Goal: Task Accomplishment & Management: Use online tool/utility

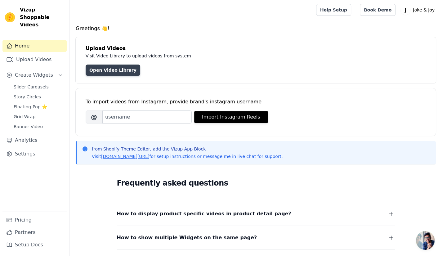
click at [106, 71] on link "Open Video Library" at bounding box center [113, 70] width 55 height 11
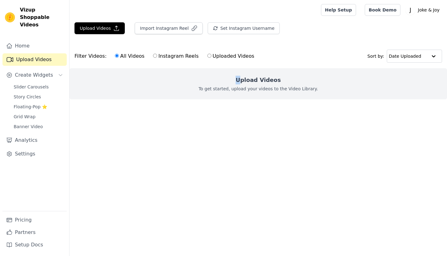
click at [242, 81] on h2 "Upload Videos" at bounding box center [258, 80] width 45 height 9
click at [107, 30] on button "Upload Videos" at bounding box center [99, 28] width 50 height 12
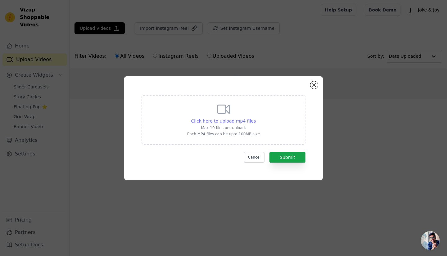
click at [244, 119] on span "Click here to upload mp4 files" at bounding box center [223, 121] width 65 height 5
click at [255, 118] on input "Click here to upload mp4 files Max 10 files per upload. Each MP4 files can be u…" at bounding box center [255, 118] width 0 height 0
type input "C:\fakepath\Untitled video (9).mp4"
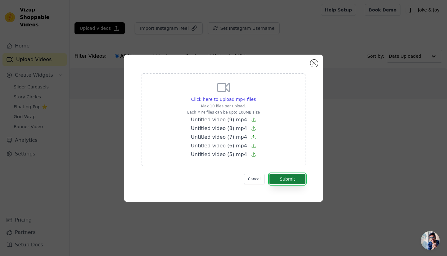
click at [276, 176] on button "Submit" at bounding box center [287, 179] width 36 height 11
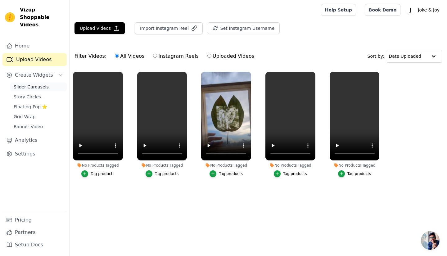
click at [31, 84] on span "Slider Carousels" at bounding box center [31, 87] width 35 height 6
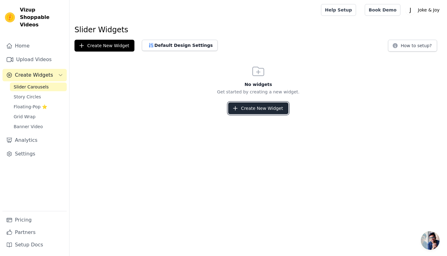
click at [255, 105] on button "Create New Widget" at bounding box center [258, 108] width 60 height 12
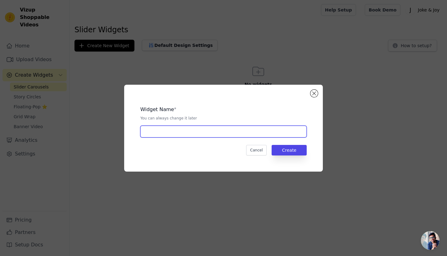
click at [181, 126] on input "text" at bounding box center [223, 132] width 166 height 12
type input "Review"
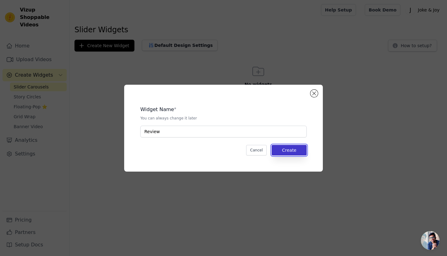
click at [284, 146] on button "Create" at bounding box center [289, 150] width 35 height 11
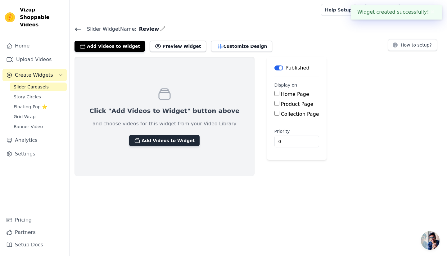
click at [168, 141] on button "Add Videos to Widget" at bounding box center [164, 140] width 70 height 11
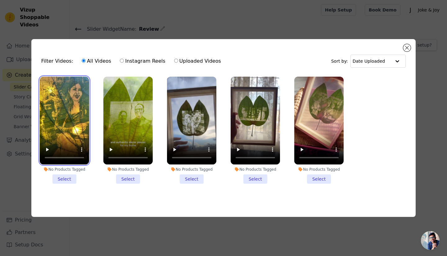
click at [71, 93] on video at bounding box center [64, 121] width 49 height 88
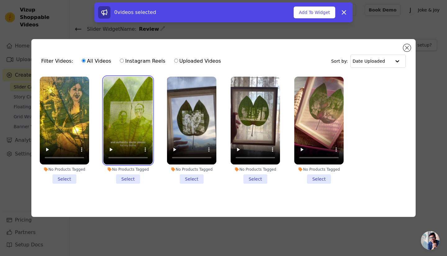
click at [126, 99] on video at bounding box center [127, 121] width 49 height 88
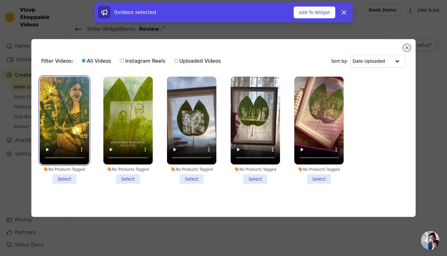
click at [74, 100] on video at bounding box center [64, 121] width 49 height 88
click at [71, 178] on li "No Products Tagged Select" at bounding box center [64, 130] width 49 height 107
click at [0, 0] on input "No Products Tagged Select" at bounding box center [0, 0] width 0 height 0
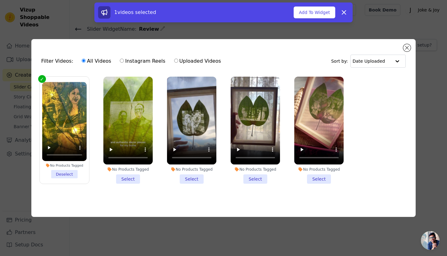
click at [120, 177] on li "No Products Tagged Select" at bounding box center [127, 130] width 49 height 107
click at [0, 0] on input "No Products Tagged Select" at bounding box center [0, 0] width 0 height 0
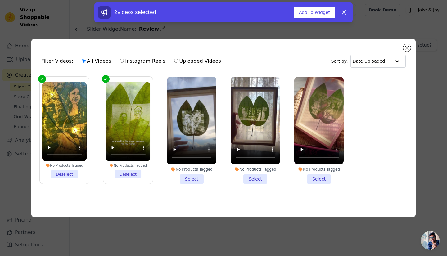
click at [182, 178] on li "No Products Tagged Select" at bounding box center [191, 130] width 49 height 107
click at [0, 0] on input "No Products Tagged Select" at bounding box center [0, 0] width 0 height 0
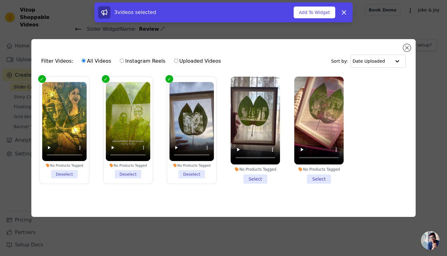
click at [255, 178] on li "No Products Tagged Select" at bounding box center [255, 130] width 49 height 107
click at [0, 0] on input "No Products Tagged Select" at bounding box center [0, 0] width 0 height 0
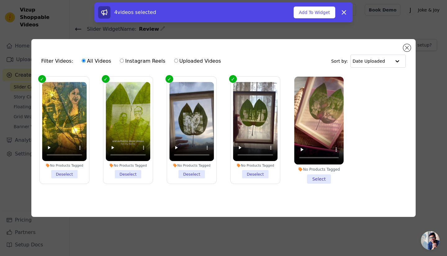
click at [318, 178] on li "No Products Tagged Select" at bounding box center [318, 130] width 49 height 107
click at [0, 0] on input "No Products Tagged Select" at bounding box center [0, 0] width 0 height 0
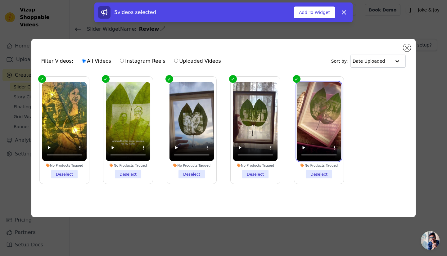
drag, startPoint x: 319, startPoint y: 118, endPoint x: 289, endPoint y: 121, distance: 30.0
click at [289, 121] on ul "No Products Tagged Deselect No Products Tagged Deselect No Products Tagged Dese…" at bounding box center [223, 135] width 374 height 124
click at [388, 60] on input "text" at bounding box center [372, 61] width 38 height 12
click at [391, 101] on ul "No Products Tagged Deselect No Products Tagged Deselect No Products Tagged Dese…" at bounding box center [223, 135] width 374 height 124
click at [311, 10] on button "Add To Widget" at bounding box center [315, 13] width 42 height 12
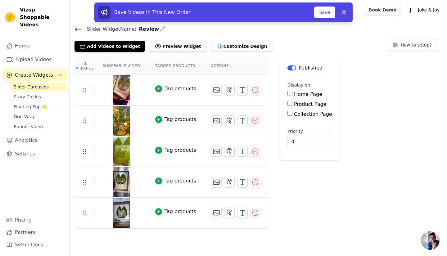
click at [170, 46] on button "Preview Widget" at bounding box center [178, 46] width 56 height 11
click at [216, 45] on button "Customize Design" at bounding box center [241, 46] width 61 height 11
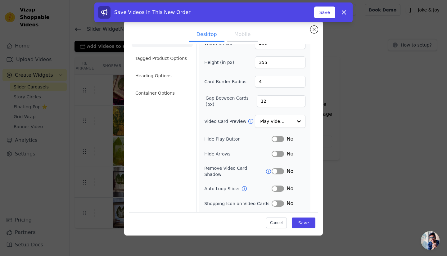
scroll to position [25, 0]
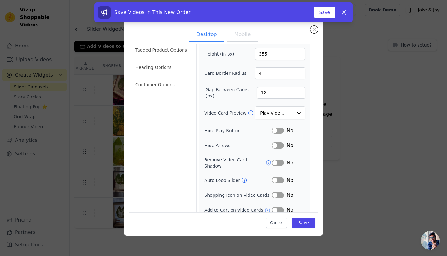
click at [274, 144] on button "Label" at bounding box center [278, 145] width 12 height 6
click at [277, 143] on button "Label" at bounding box center [278, 145] width 12 height 6
click at [293, 110] on div at bounding box center [298, 113] width 12 height 12
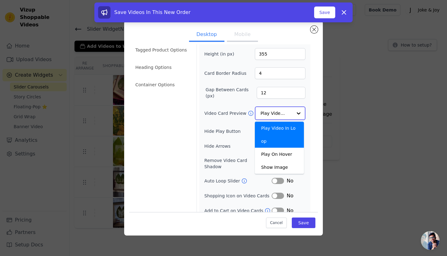
click at [293, 110] on div at bounding box center [298, 113] width 12 height 12
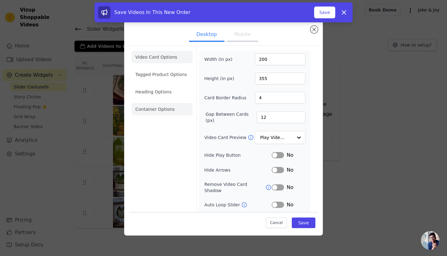
click at [156, 113] on li "Container Options" at bounding box center [162, 109] width 61 height 12
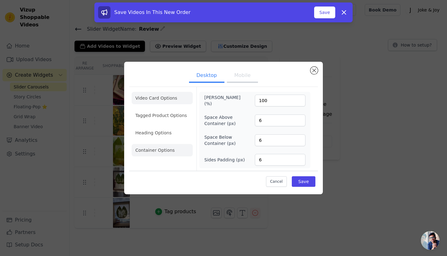
click at [159, 95] on li "Video Card Options" at bounding box center [162, 98] width 61 height 12
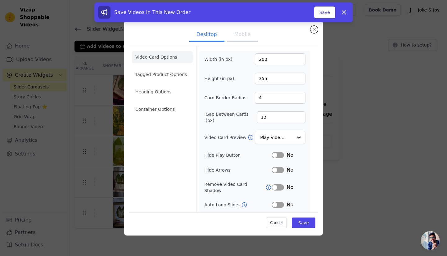
click at [241, 36] on button "Mobile" at bounding box center [242, 35] width 31 height 14
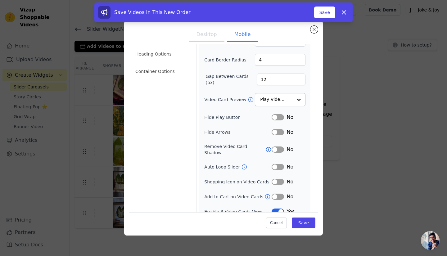
scroll to position [39, 0]
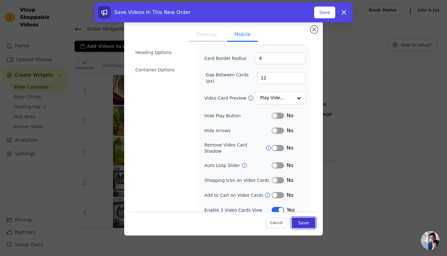
click at [299, 223] on button "Save" at bounding box center [304, 223] width 24 height 11
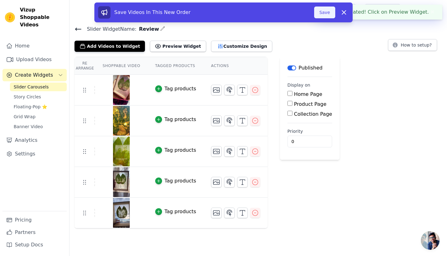
click at [327, 15] on button "Save" at bounding box center [324, 13] width 21 height 12
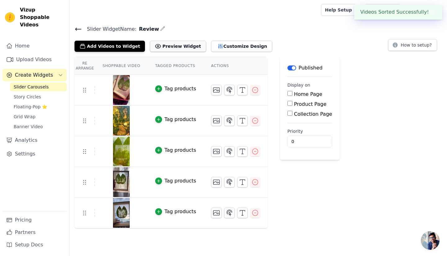
click at [169, 43] on button "Preview Widget" at bounding box center [178, 46] width 56 height 11
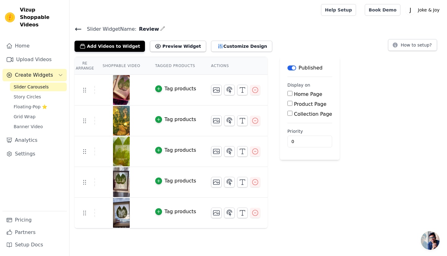
click at [300, 104] on label "Product Page" at bounding box center [310, 104] width 33 height 6
click at [292, 104] on input "Product Page" at bounding box center [289, 103] width 5 height 5
checkbox input "true"
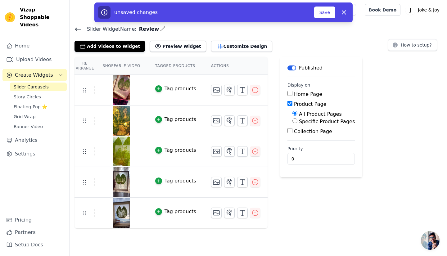
click at [306, 123] on label "Specific Product Pages" at bounding box center [327, 122] width 56 height 6
click at [297, 123] on input "Specific Product Pages" at bounding box center [294, 120] width 5 height 5
radio input "true"
click at [306, 136] on button "Select Products" at bounding box center [313, 135] width 42 height 11
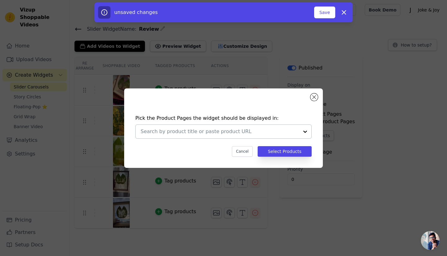
click at [304, 132] on div at bounding box center [305, 132] width 12 height 14
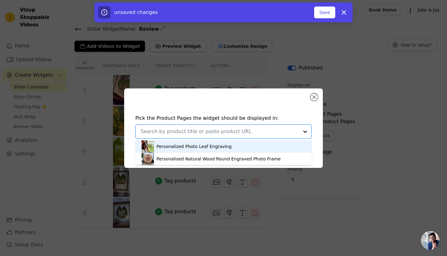
click at [217, 148] on div "Personalized Photo Leaf Engraving" at bounding box center [193, 146] width 75 height 6
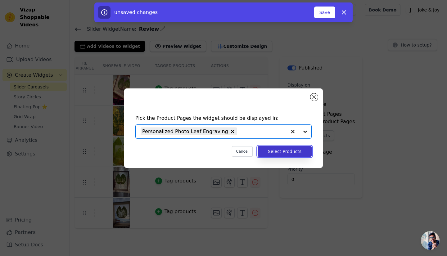
click at [278, 152] on button "Select Products" at bounding box center [285, 151] width 54 height 11
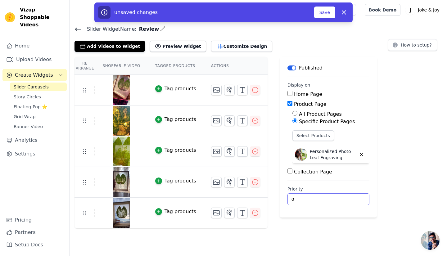
click at [300, 196] on input "0" at bounding box center [328, 199] width 82 height 12
click at [336, 228] on html "Vizup Shoppable Videos Home Upload Videos Create Widgets Slider Carousels Story…" at bounding box center [223, 114] width 447 height 228
click at [325, 11] on button "Save" at bounding box center [324, 13] width 21 height 12
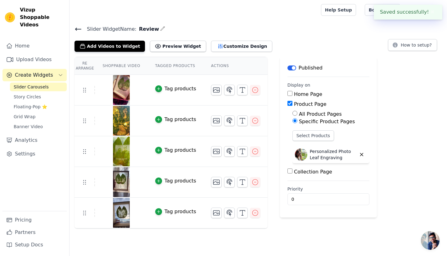
click at [418, 100] on div "Re Arrange Shoppable Video Tagged Products Actions Tag products Tag products Ta…" at bounding box center [258, 143] width 377 height 172
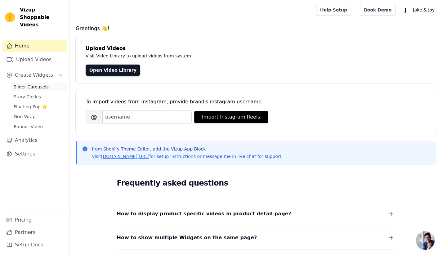
click at [31, 84] on span "Slider Carousels" at bounding box center [31, 87] width 35 height 6
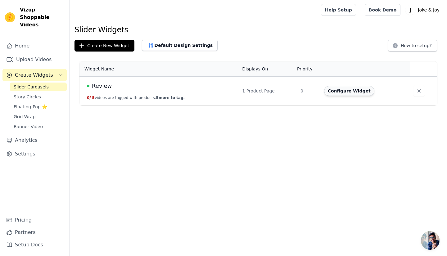
click at [341, 89] on button "Configure Widget" at bounding box center [349, 91] width 50 height 10
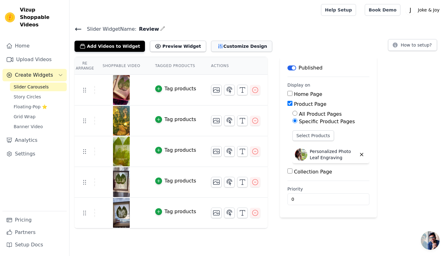
click at [215, 45] on button "Customize Design" at bounding box center [241, 46] width 61 height 11
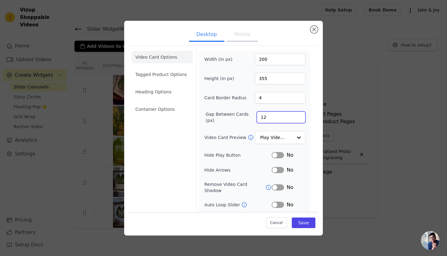
drag, startPoint x: 265, startPoint y: 116, endPoint x: 255, endPoint y: 116, distance: 10.6
click at [257, 116] on input "12" at bounding box center [281, 117] width 49 height 12
type input "5"
click at [286, 108] on div "Width (in px) 200 Height (in px) 355 Card Border Radius 4 Gap Between Cards (px…" at bounding box center [254, 145] width 101 height 185
click at [258, 60] on input "200" at bounding box center [280, 59] width 51 height 12
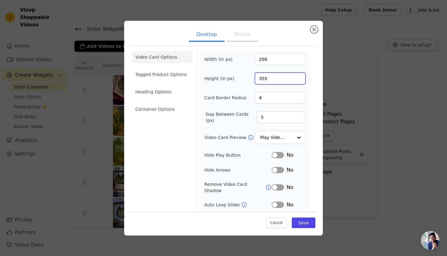
click at [272, 77] on input "355" at bounding box center [280, 79] width 51 height 12
click at [270, 63] on input "200" at bounding box center [280, 59] width 51 height 12
click at [154, 109] on li "Container Options" at bounding box center [162, 109] width 61 height 12
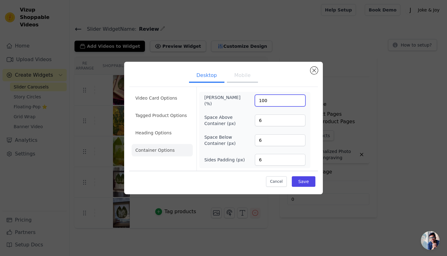
click at [270, 103] on input "100" at bounding box center [280, 101] width 51 height 12
click at [303, 178] on button "Save" at bounding box center [304, 181] width 24 height 11
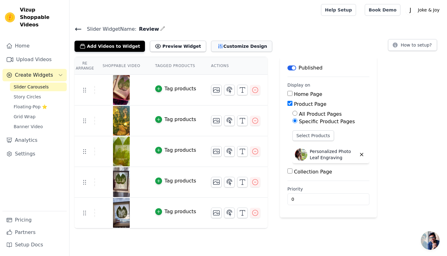
click at [232, 44] on button "Customize Design" at bounding box center [241, 46] width 61 height 11
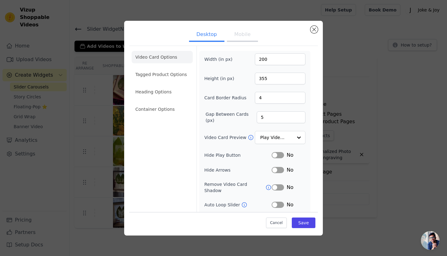
click at [231, 35] on button "Mobile" at bounding box center [242, 35] width 31 height 14
click at [199, 33] on button "Desktop" at bounding box center [206, 35] width 35 height 14
click at [234, 32] on button "Mobile" at bounding box center [242, 35] width 31 height 14
drag, startPoint x: 268, startPoint y: 118, endPoint x: 255, endPoint y: 118, distance: 12.1
click at [257, 118] on input "12" at bounding box center [281, 117] width 49 height 12
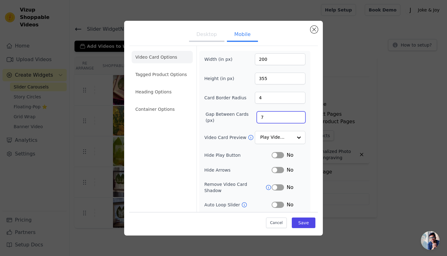
type input "7"
click at [306, 111] on form "Width (in px) 200 Height (in px) 355 Card Border Radius 4 Gap Between Cards (px…" at bounding box center [254, 152] width 116 height 212
click at [305, 223] on button "Save" at bounding box center [304, 223] width 24 height 11
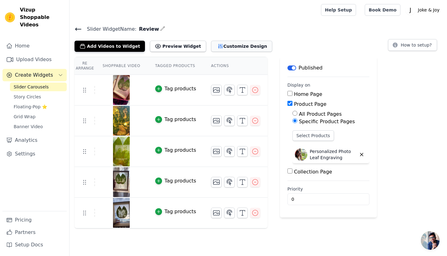
click at [214, 45] on button "Customize Design" at bounding box center [241, 46] width 61 height 11
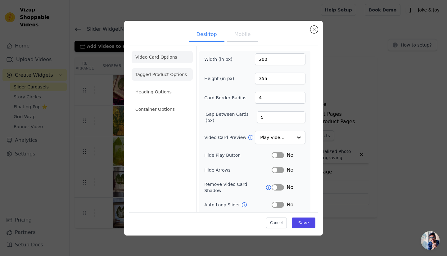
click at [155, 75] on li "Tagged Product Options" at bounding box center [162, 74] width 61 height 12
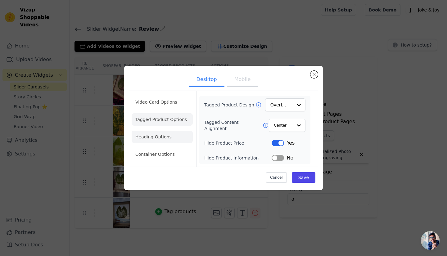
click at [155, 133] on li "Heading Options" at bounding box center [162, 137] width 61 height 12
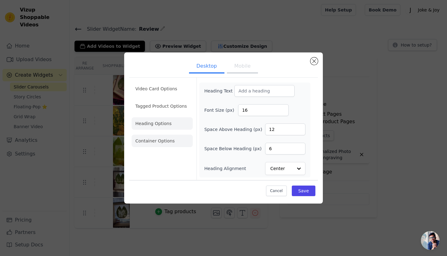
click at [156, 142] on li "Container Options" at bounding box center [162, 141] width 61 height 12
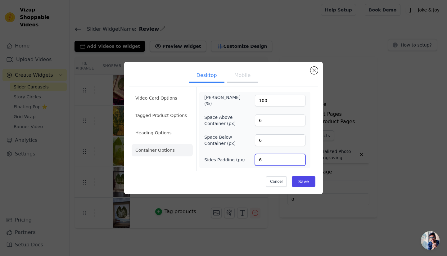
drag, startPoint x: 271, startPoint y: 161, endPoint x: 256, endPoint y: 161, distance: 15.2
click at [256, 161] on input "6" at bounding box center [280, 160] width 51 height 12
type input "4"
click at [257, 181] on div "Cancel Save" at bounding box center [223, 180] width 189 height 19
click at [306, 183] on button "Save" at bounding box center [304, 181] width 24 height 11
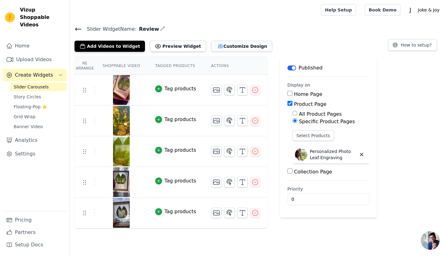
click at [217, 44] on button "Customize Design" at bounding box center [241, 46] width 61 height 11
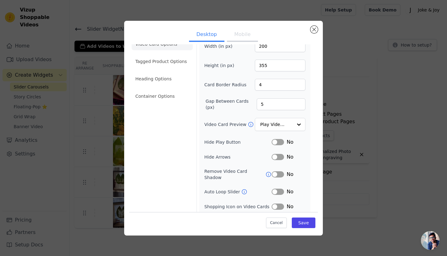
scroll to position [25, 0]
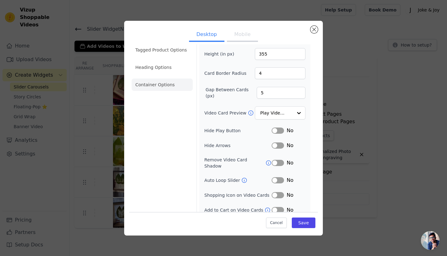
click at [158, 83] on li "Container Options" at bounding box center [162, 85] width 61 height 12
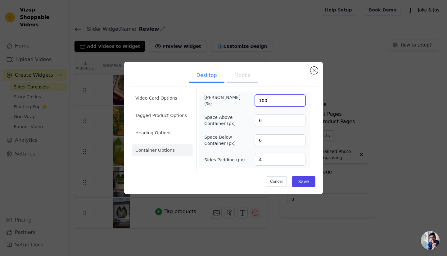
click at [261, 102] on input "100" at bounding box center [280, 101] width 51 height 12
type input "150"
click at [272, 87] on div "Video Card Options Tagged Product Options Heading Options Container Options Max…" at bounding box center [223, 129] width 189 height 84
click at [303, 182] on button "Save" at bounding box center [304, 181] width 24 height 11
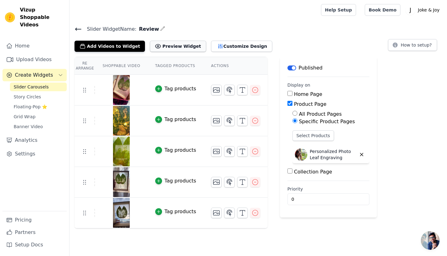
click at [173, 46] on button "Preview Widget" at bounding box center [178, 46] width 56 height 11
click at [219, 44] on button "Customize Design" at bounding box center [241, 46] width 61 height 11
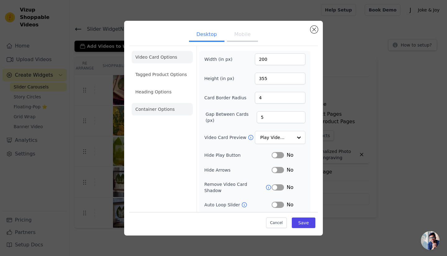
click at [178, 105] on li "Container Options" at bounding box center [162, 109] width 61 height 12
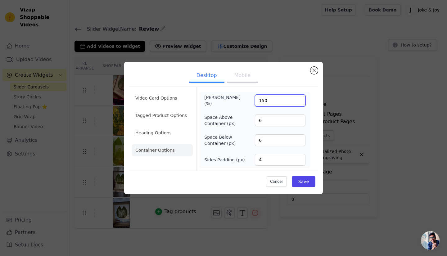
drag, startPoint x: 263, startPoint y: 100, endPoint x: 258, endPoint y: 101, distance: 5.3
click at [258, 101] on input "150" at bounding box center [280, 101] width 51 height 12
type input "200"
click at [268, 88] on form "Max Width (%) 200 Space Above Container (px) 6 Space Below Container (px) 6 Sid…" at bounding box center [254, 129] width 116 height 84
click at [304, 184] on button "Save" at bounding box center [304, 181] width 24 height 11
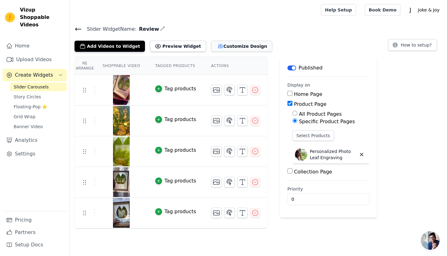
click at [232, 49] on button "Customize Design" at bounding box center [241, 46] width 61 height 11
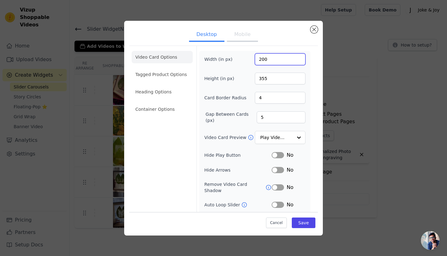
drag, startPoint x: 268, startPoint y: 59, endPoint x: 241, endPoint y: 59, distance: 26.1
click at [241, 59] on div "Width (in px) 200" at bounding box center [254, 59] width 101 height 12
click at [158, 109] on li "Container Options" at bounding box center [162, 109] width 61 height 12
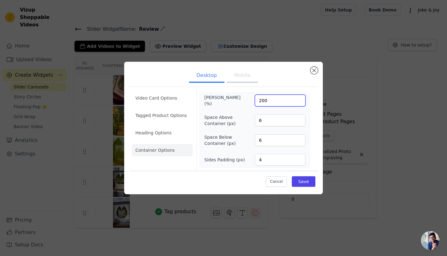
drag, startPoint x: 270, startPoint y: 102, endPoint x: 241, endPoint y: 102, distance: 29.5
click at [241, 102] on div "Max Width (%) 200" at bounding box center [254, 100] width 101 height 12
type input "100"
click at [259, 88] on form "Max Width (%) 100 Space Above Container (px) 6 Space Below Container (px) 6 Sid…" at bounding box center [254, 129] width 116 height 84
click at [169, 135] on li "Heading Options" at bounding box center [162, 133] width 61 height 12
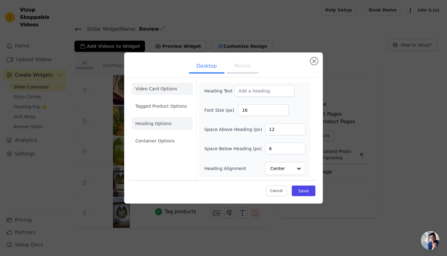
click at [165, 89] on li "Video Card Options" at bounding box center [162, 89] width 61 height 12
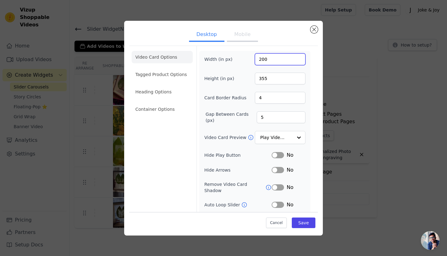
click at [255, 61] on input "200" at bounding box center [280, 59] width 51 height 12
click at [268, 58] on input "200" at bounding box center [280, 59] width 51 height 12
click at [263, 59] on input "200" at bounding box center [280, 59] width 51 height 12
drag, startPoint x: 264, startPoint y: 59, endPoint x: 259, endPoint y: 61, distance: 5.6
click at [259, 61] on input "200" at bounding box center [280, 59] width 51 height 12
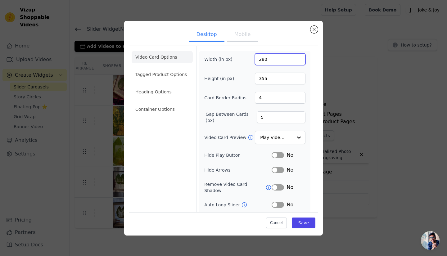
type input "280"
click at [281, 47] on form "Width (in px) 280 Height (in px) 355 Card Border Radius 4 Gap Between Cards (px…" at bounding box center [254, 144] width 116 height 197
drag, startPoint x: 258, startPoint y: 82, endPoint x: 251, endPoint y: 83, distance: 7.5
click at [251, 83] on div "Height (in px) 355" at bounding box center [254, 79] width 101 height 12
type input "497"
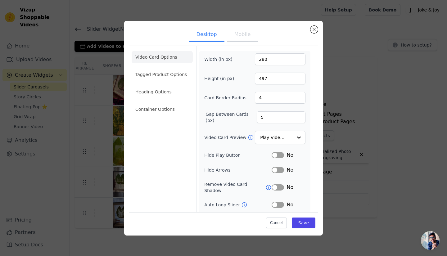
click at [271, 70] on div "Width (in px) 280 Height (in px) 497 Card Border Radius 4 Gap Between Cards (px…" at bounding box center [254, 145] width 101 height 185
click at [300, 221] on button "Save" at bounding box center [304, 223] width 24 height 11
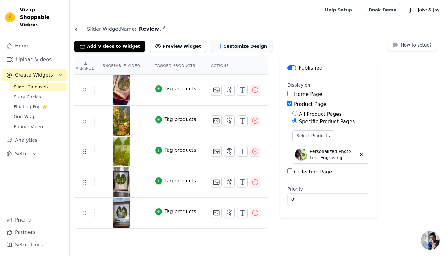
click at [217, 48] on button "Customize Design" at bounding box center [241, 46] width 61 height 11
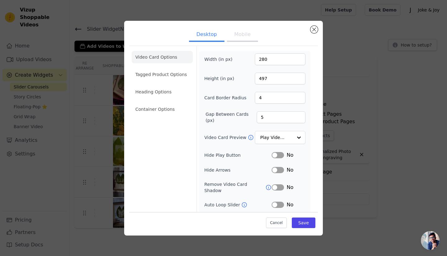
scroll to position [25, 0]
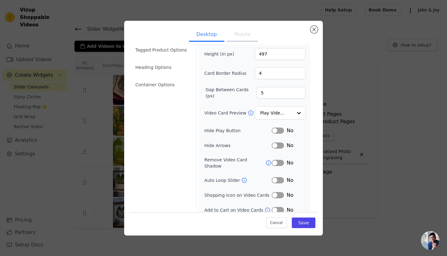
click at [274, 177] on button "Label" at bounding box center [278, 180] width 12 height 6
click at [240, 35] on button "Mobile" at bounding box center [242, 35] width 31 height 14
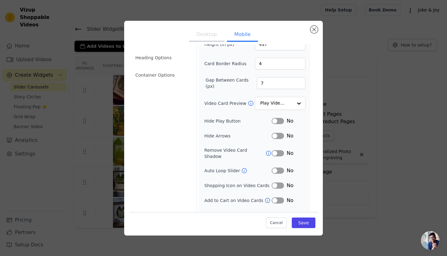
scroll to position [39, 0]
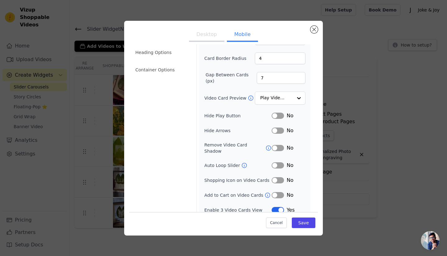
click at [274, 207] on button "Label" at bounding box center [278, 210] width 12 height 6
click at [301, 226] on button "Save" at bounding box center [304, 223] width 24 height 11
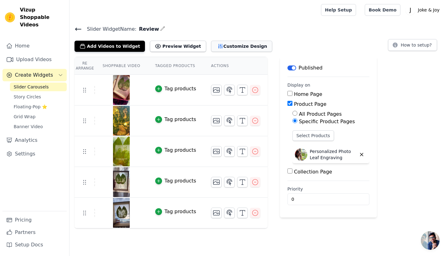
click at [223, 48] on button "Customize Design" at bounding box center [241, 46] width 61 height 11
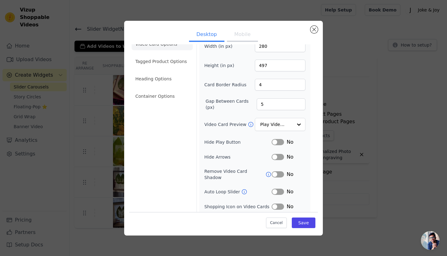
scroll to position [25, 0]
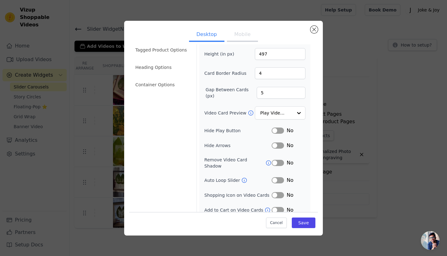
click at [239, 36] on button "Mobile" at bounding box center [242, 35] width 31 height 14
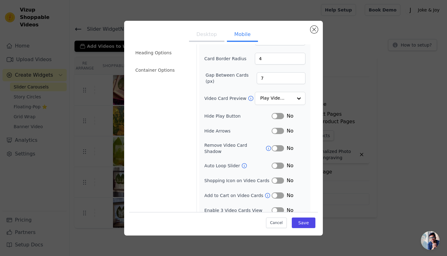
scroll to position [39, 0]
click at [273, 207] on button "Label" at bounding box center [278, 210] width 12 height 6
click at [241, 162] on icon at bounding box center [244, 165] width 6 height 6
click at [275, 128] on button "Label" at bounding box center [278, 131] width 12 height 6
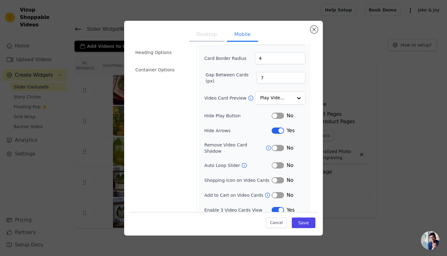
click at [275, 128] on button "Label" at bounding box center [278, 131] width 12 height 6
click at [281, 95] on input "Video Card Preview" at bounding box center [276, 98] width 32 height 12
click at [306, 94] on form "Width (in px) 280 Height (in px) 497 Card Border Radius 4 Gap Between Cards (px…" at bounding box center [254, 113] width 116 height 212
click at [300, 223] on button "Save" at bounding box center [304, 223] width 24 height 11
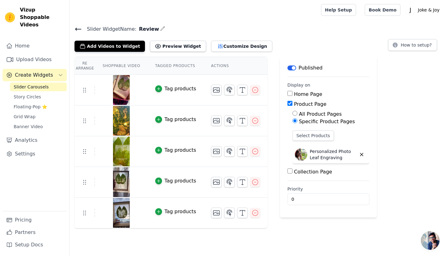
click at [225, 35] on div "Slider Widget Name: Review Add Videos to Widget Preview Widget Customize Design…" at bounding box center [258, 38] width 377 height 27
click at [226, 50] on button "Customize Design" at bounding box center [241, 46] width 61 height 11
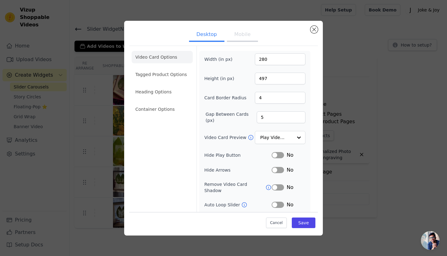
click at [240, 36] on button "Mobile" at bounding box center [242, 35] width 31 height 14
click at [208, 34] on button "Desktop" at bounding box center [206, 35] width 35 height 14
click at [245, 34] on button "Mobile" at bounding box center [242, 35] width 31 height 14
click at [263, 59] on input "280" at bounding box center [280, 59] width 51 height 12
drag, startPoint x: 258, startPoint y: 58, endPoint x: 265, endPoint y: 59, distance: 6.5
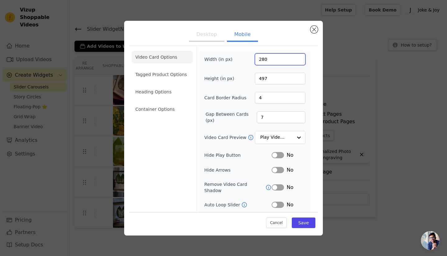
click at [265, 59] on input "280" at bounding box center [280, 59] width 51 height 12
type input "200"
drag, startPoint x: 265, startPoint y: 78, endPoint x: 255, endPoint y: 78, distance: 9.6
click at [255, 78] on input "497" at bounding box center [280, 79] width 51 height 12
type input "355"
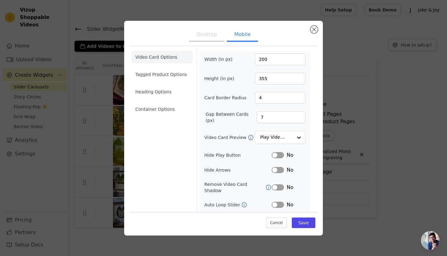
click at [294, 69] on div "Width (in px) 200 Height (in px) 355 Card Border Radius 4 Gap Between Cards (px…" at bounding box center [254, 153] width 101 height 200
click at [305, 222] on button "Save" at bounding box center [304, 223] width 24 height 11
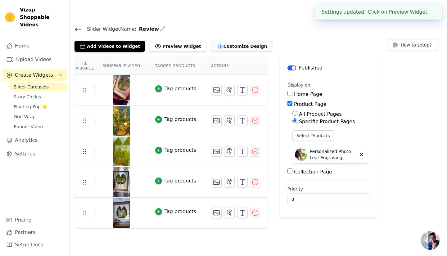
click at [224, 45] on button "Customize Design" at bounding box center [241, 46] width 61 height 11
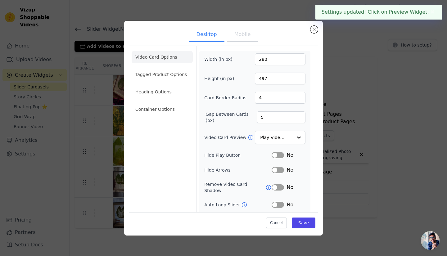
click at [221, 32] on button "Desktop" at bounding box center [206, 35] width 35 height 14
click at [234, 36] on button "Mobile" at bounding box center [242, 35] width 31 height 14
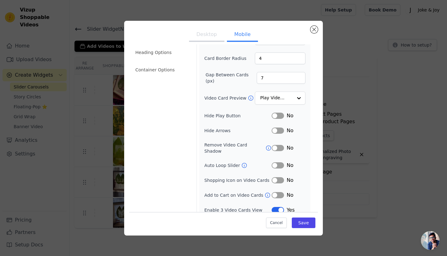
click at [276, 207] on button "Label" at bounding box center [278, 210] width 12 height 6
click at [275, 207] on button "Label" at bounding box center [278, 210] width 12 height 6
click at [275, 162] on button "Label" at bounding box center [278, 165] width 12 height 6
click at [304, 221] on button "Save" at bounding box center [304, 223] width 24 height 11
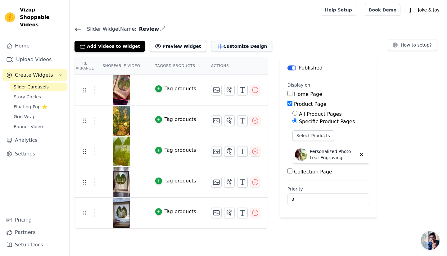
click at [236, 41] on button "Customize Design" at bounding box center [241, 46] width 61 height 11
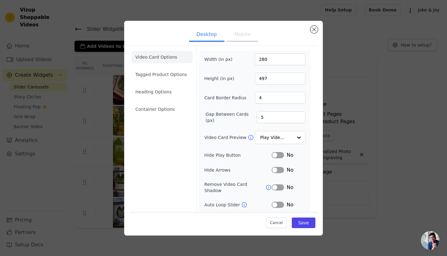
scroll to position [25, 0]
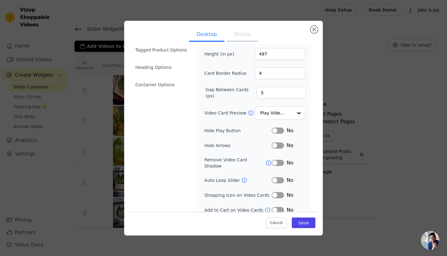
click at [238, 33] on button "Mobile" at bounding box center [242, 35] width 31 height 14
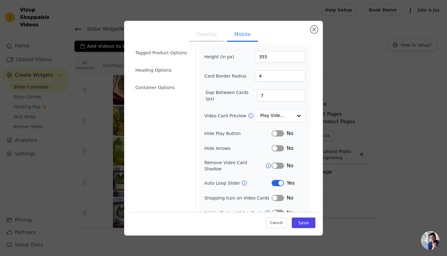
scroll to position [39, 0]
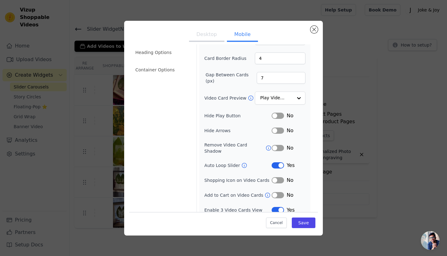
click at [273, 207] on button "Label" at bounding box center [278, 210] width 12 height 6
click at [299, 220] on button "Save" at bounding box center [304, 223] width 24 height 11
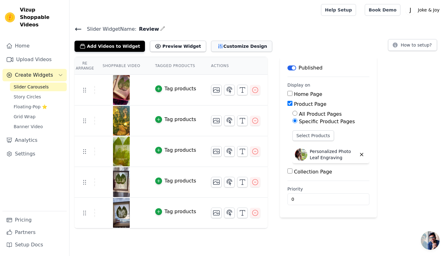
click at [228, 45] on button "Customize Design" at bounding box center [241, 46] width 61 height 11
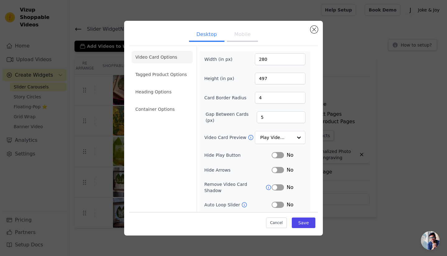
click at [238, 31] on button "Mobile" at bounding box center [242, 35] width 31 height 14
click at [202, 32] on button "Desktop" at bounding box center [206, 35] width 35 height 14
click at [243, 31] on button "Mobile" at bounding box center [242, 35] width 31 height 14
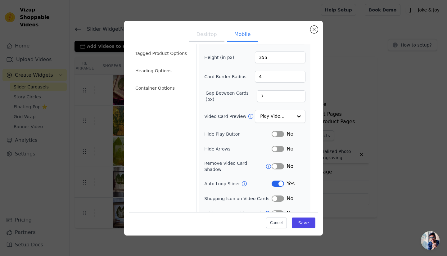
scroll to position [31, 0]
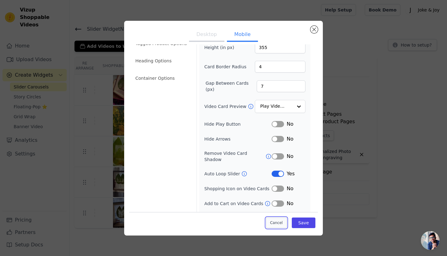
click at [277, 224] on button "Cancel" at bounding box center [276, 223] width 21 height 11
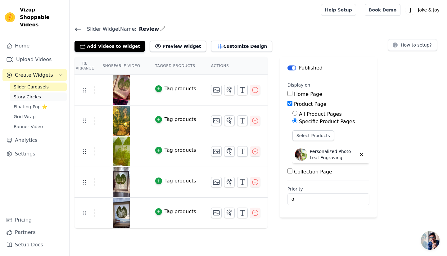
click at [38, 93] on link "Story Circles" at bounding box center [38, 97] width 57 height 9
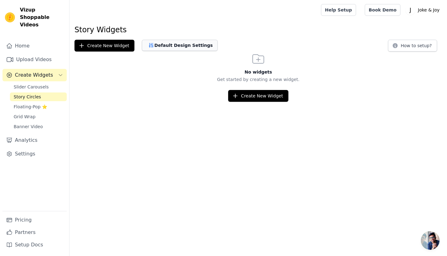
click at [187, 43] on button "Default Design Settings" at bounding box center [180, 45] width 76 height 11
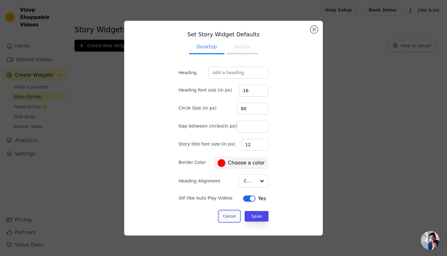
click at [225, 216] on button "Cancel" at bounding box center [229, 216] width 21 height 11
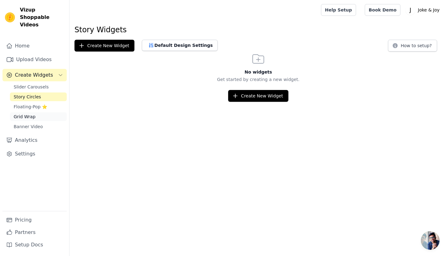
click at [24, 114] on span "Grid Wrap" at bounding box center [25, 117] width 22 height 6
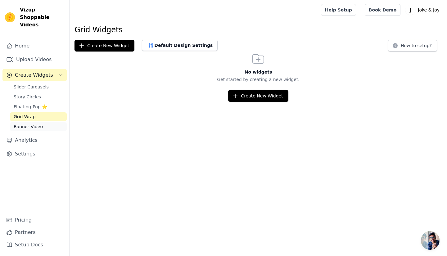
click at [24, 124] on span "Banner Video" at bounding box center [28, 127] width 29 height 6
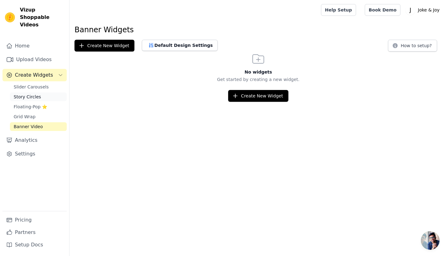
click at [28, 94] on span "Story Circles" at bounding box center [27, 97] width 27 height 6
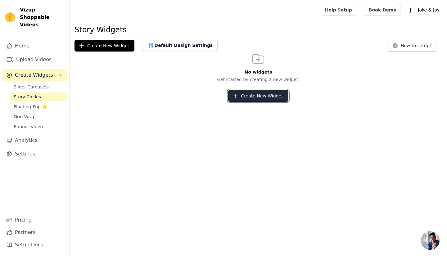
click at [250, 92] on button "Create New Widget" at bounding box center [258, 96] width 60 height 12
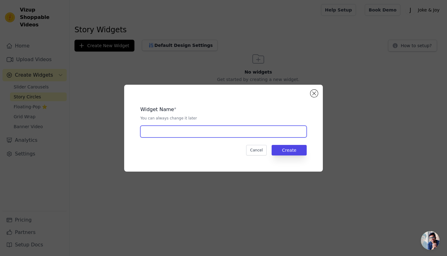
click at [191, 132] on input "text" at bounding box center [223, 132] width 166 height 12
type input "Collab"
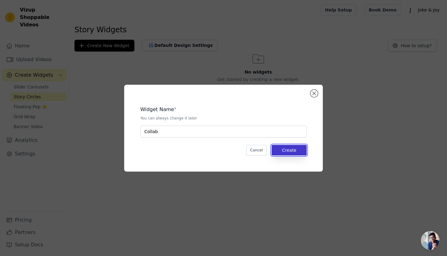
click at [298, 152] on button "Create" at bounding box center [289, 150] width 35 height 11
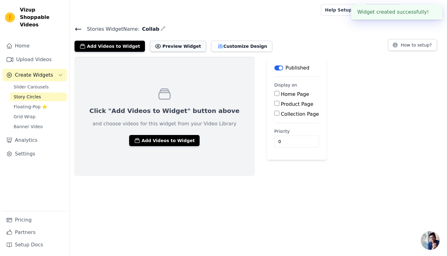
click at [169, 48] on button "Preview Widget" at bounding box center [178, 46] width 56 height 11
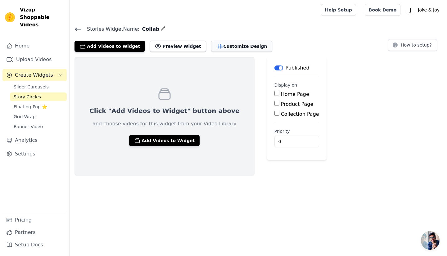
click at [215, 44] on button "Customize Design" at bounding box center [241, 46] width 61 height 11
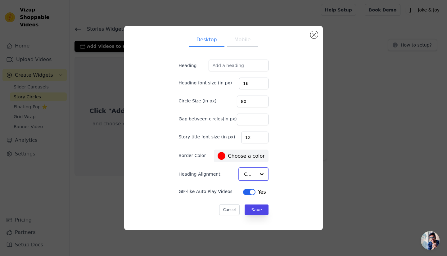
click at [257, 174] on div at bounding box center [261, 174] width 12 height 12
click at [256, 174] on div at bounding box center [261, 174] width 12 height 12
click at [255, 172] on div at bounding box center [261, 174] width 12 height 12
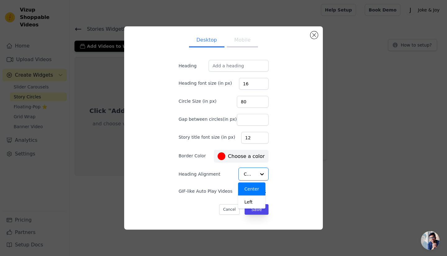
click at [279, 181] on div "Desktop Mobile Heading Heading font size (in px) 16 Circle Size (in px) 80 Gap …" at bounding box center [223, 127] width 189 height 193
click at [245, 192] on button "Label" at bounding box center [249, 192] width 12 height 6
click at [238, 40] on button "Mobile" at bounding box center [242, 41] width 31 height 14
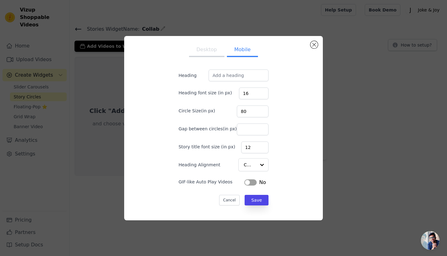
click at [212, 51] on button "Desktop" at bounding box center [206, 50] width 35 height 14
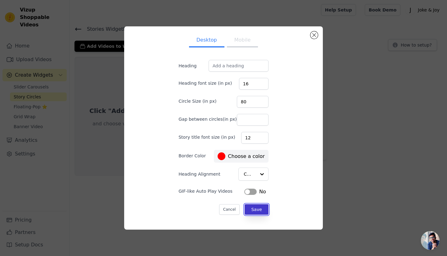
click at [250, 212] on button "Save" at bounding box center [257, 209] width 24 height 11
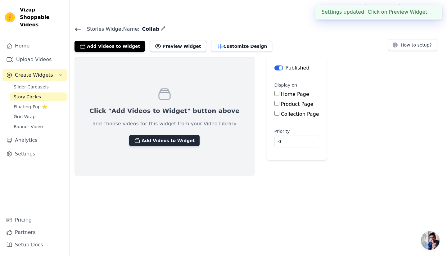
click at [160, 141] on button "Add Videos to Widget" at bounding box center [164, 140] width 70 height 11
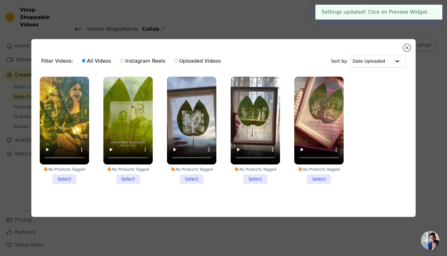
click at [68, 177] on li "No Products Tagged Select" at bounding box center [64, 130] width 49 height 107
click at [0, 0] on input "No Products Tagged Select" at bounding box center [0, 0] width 0 height 0
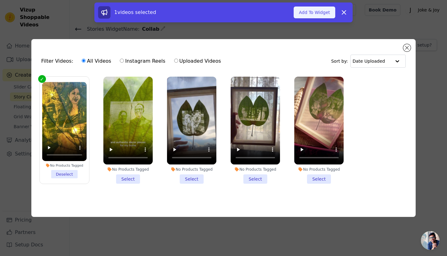
click at [308, 12] on button "Add To Widget" at bounding box center [315, 13] width 42 height 12
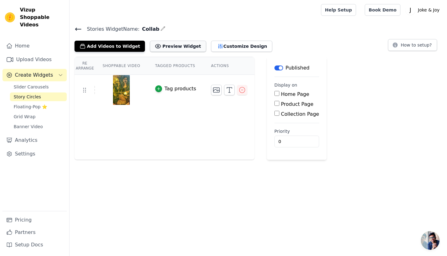
click at [156, 42] on button "Preview Widget" at bounding box center [178, 46] width 56 height 11
click at [239, 92] on icon "button" at bounding box center [242, 90] width 6 height 6
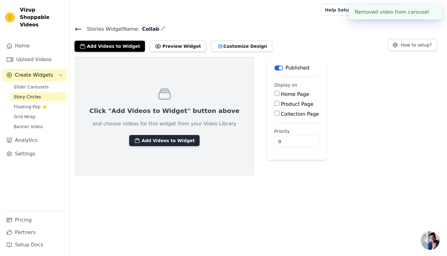
click at [156, 141] on button "Add Videos to Widget" at bounding box center [164, 140] width 70 height 11
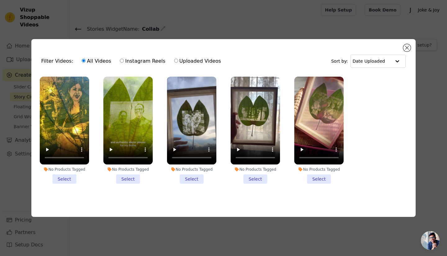
click at [139, 59] on label "Instagram Reels" at bounding box center [143, 61] width 46 height 8
click at [124, 59] on input "Instagram Reels" at bounding box center [122, 61] width 4 height 4
radio input "true"
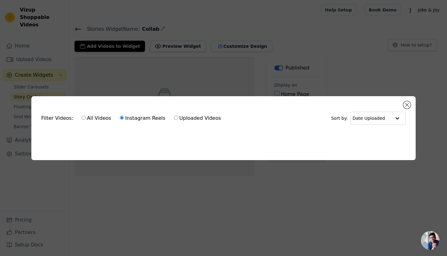
click at [180, 117] on label "Uploaded Videos" at bounding box center [197, 118] width 47 height 8
click at [178, 117] on input "Uploaded Videos" at bounding box center [176, 118] width 4 height 4
radio input "true"
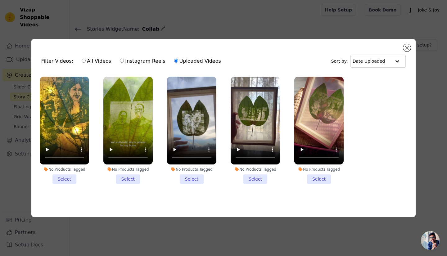
click at [136, 58] on label "Instagram Reels" at bounding box center [143, 61] width 46 height 8
click at [124, 59] on input "Instagram Reels" at bounding box center [122, 61] width 4 height 4
radio input "true"
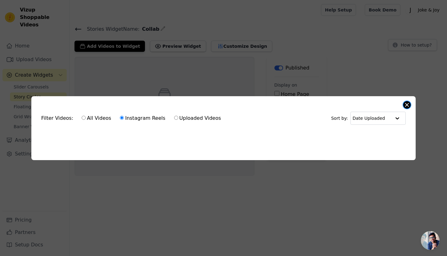
click at [409, 103] on button "Close modal" at bounding box center [406, 104] width 7 height 7
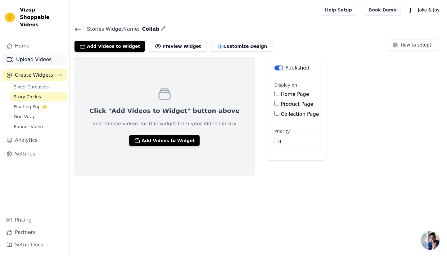
click at [38, 53] on link "Upload Videos" at bounding box center [34, 59] width 64 height 12
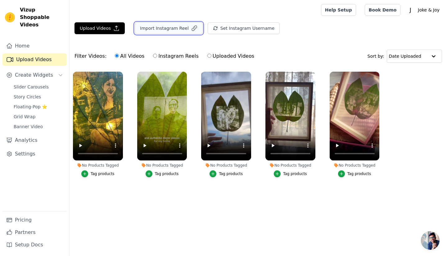
click at [170, 26] on button "Import Instagram Reel" at bounding box center [169, 28] width 68 height 12
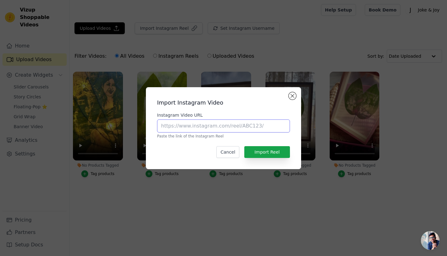
click at [209, 122] on input "Instagram Video URL" at bounding box center [223, 126] width 133 height 13
click at [220, 123] on input "Instagram Video URL" at bounding box center [223, 126] width 133 height 13
paste input "https://www.instagram.com/p/DNN8PxPSzc1/"
type input "https://www.instagram.com/p/DNN8PxPSzc1/"
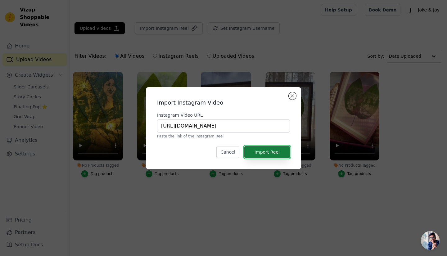
click at [268, 150] on button "Import Reel" at bounding box center [267, 152] width 46 height 12
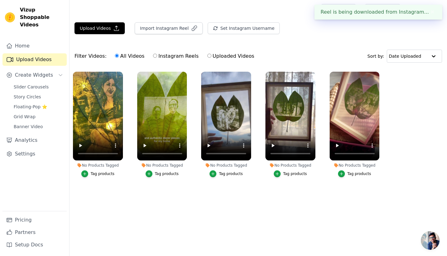
click at [163, 56] on label "Instagram Reels" at bounding box center [176, 56] width 46 height 8
click at [157, 56] on input "Instagram Reels" at bounding box center [155, 56] width 4 height 4
radio input "true"
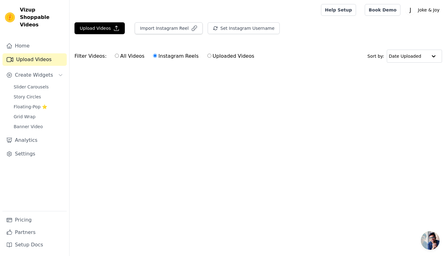
click at [127, 58] on label "All Videos" at bounding box center [130, 56] width 30 height 8
click at [119, 58] on input "All Videos" at bounding box center [117, 56] width 4 height 4
radio input "true"
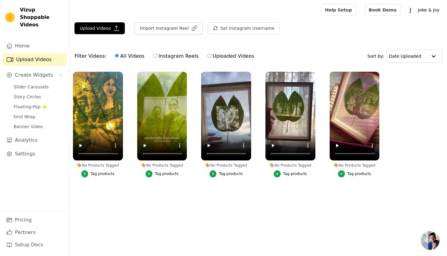
click at [164, 56] on label "Instagram Reels" at bounding box center [176, 56] width 46 height 8
click at [157, 56] on input "Instagram Reels" at bounding box center [155, 56] width 4 height 4
radio input "true"
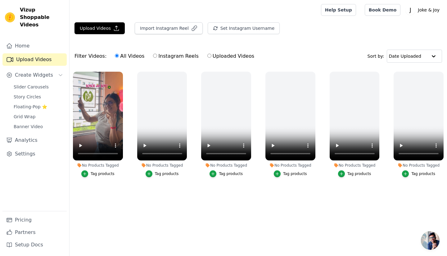
click at [166, 55] on label "Instagram Reels" at bounding box center [176, 56] width 46 height 8
click at [157, 55] on input "Instagram Reels" at bounding box center [155, 56] width 4 height 4
radio input "true"
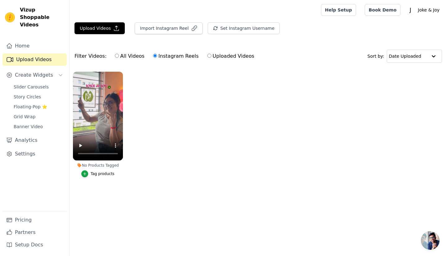
click at [127, 58] on label "All Videos" at bounding box center [130, 56] width 30 height 8
click at [119, 58] on input "All Videos" at bounding box center [117, 56] width 4 height 4
radio input "true"
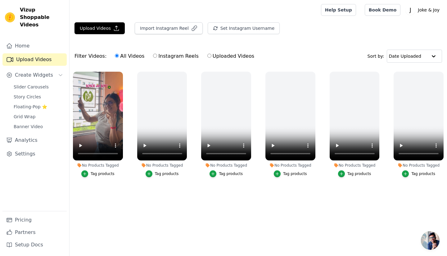
click at [170, 57] on label "Instagram Reels" at bounding box center [176, 56] width 46 height 8
click at [157, 57] on input "Instagram Reels" at bounding box center [155, 56] width 4 height 4
radio input "true"
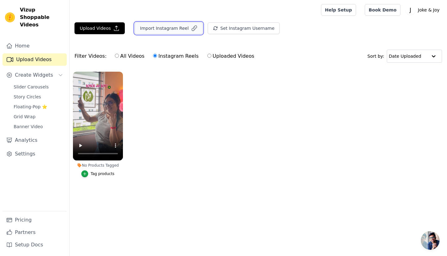
click at [165, 29] on button "Import Instagram Reel" at bounding box center [169, 28] width 68 height 12
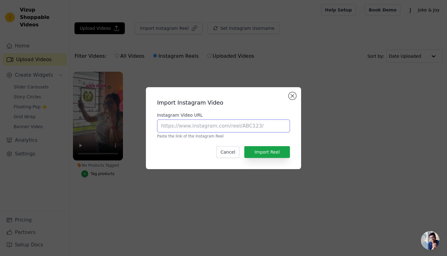
click at [199, 126] on input "Instagram Video URL" at bounding box center [223, 126] width 133 height 13
click at [186, 128] on input "Instagram Video URL" at bounding box center [223, 126] width 133 height 13
paste input "https://www.instagram.com/reel/DNlOhHvS2sl/?utm_source=ig_web_copy_link&igsh=Mz…"
type input "https://www.instagram.com/reel/DNlOhHvS2sl/?utm_source=ig_web_copy_link&igsh=Mz…"
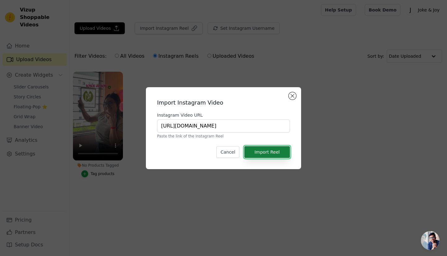
click at [263, 150] on button "Import Reel" at bounding box center [267, 152] width 46 height 12
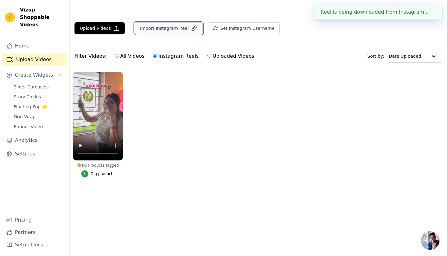
click at [158, 28] on button "Import Instagram Reel" at bounding box center [169, 28] width 68 height 12
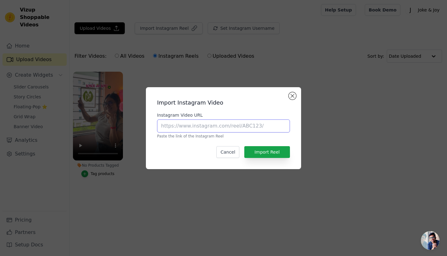
click at [201, 127] on input "Instagram Video URL" at bounding box center [223, 126] width 133 height 13
paste input "https://www.instagram.com/reel/DNm2t2liVMU/?utm_source=ig_web_copy_link&igsh=Mz…"
type input "https://www.instagram.com/reel/DNm2t2liVMU/?utm_source=ig_web_copy_link&igsh=Mz…"
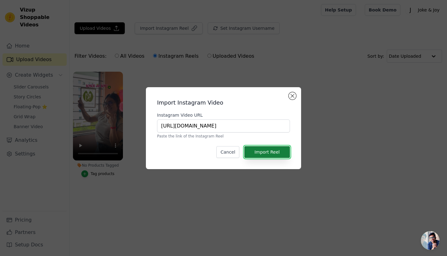
click at [280, 152] on button "Import Reel" at bounding box center [267, 152] width 46 height 12
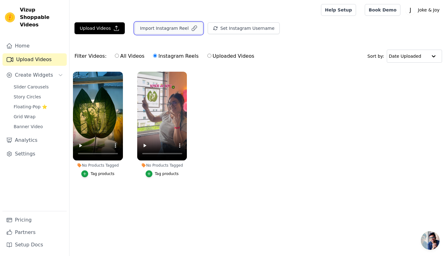
click at [170, 29] on button "Import Instagram Reel" at bounding box center [169, 28] width 68 height 12
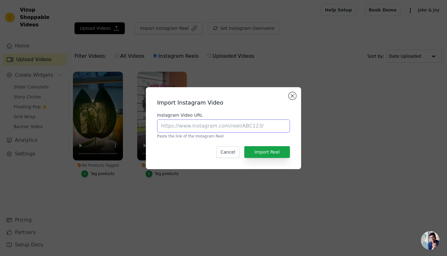
click at [191, 129] on input "Instagram Video URL" at bounding box center [223, 126] width 133 height 13
paste input "https://www.instagram.com/reel/DN7bewBASx5/?utm_source=ig_web_copy_link&igsh=Mz…"
type input "https://www.instagram.com/reel/DN7bewBASx5/?utm_source=ig_web_copy_link&igsh=Mz…"
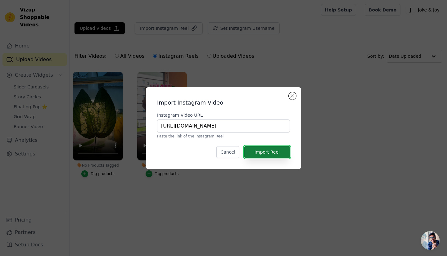
click at [281, 149] on button "Import Reel" at bounding box center [267, 152] width 46 height 12
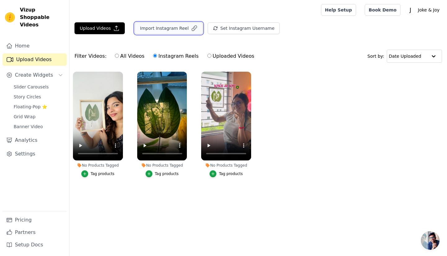
click at [164, 30] on button "Import Instagram Reel" at bounding box center [169, 28] width 68 height 12
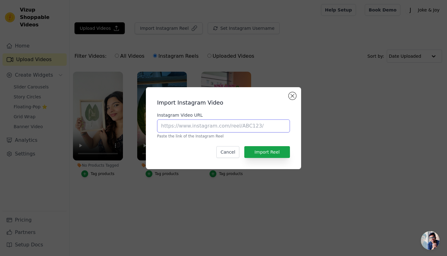
click at [219, 130] on input "Instagram Video URL" at bounding box center [223, 126] width 133 height 13
paste input "https://www.instagram.com/reel/DN7s9mmAa6b/?utm_source=ig_web_copy_link&igsh=Mz…"
type input "https://www.instagram.com/reel/DN7s9mmAa6b/?utm_source=ig_web_copy_link&igsh=Mz…"
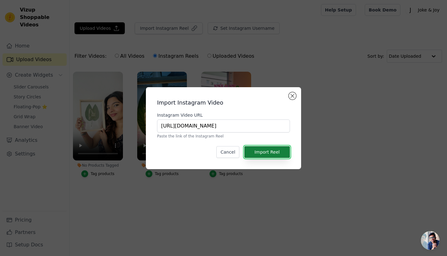
click at [265, 150] on button "Import Reel" at bounding box center [267, 152] width 46 height 12
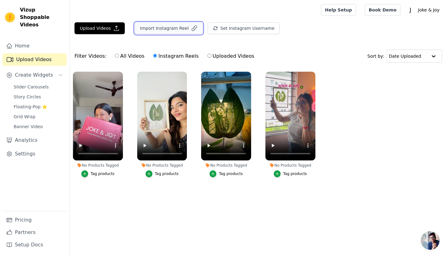
click at [167, 29] on button "Import Instagram Reel" at bounding box center [169, 28] width 68 height 12
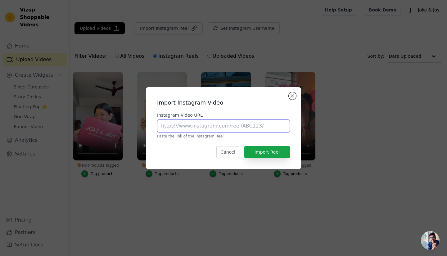
click at [189, 125] on input "Instagram Video URL" at bounding box center [223, 126] width 133 height 13
paste input "https://www.instagram.com/reel/DOEzCjXCPhk/?utm_source=ig_web_copy_link&igsh=Mz…"
type input "https://www.instagram.com/reel/DOEzCjXCPhk/?utm_source=ig_web_copy_link&igsh=Mz…"
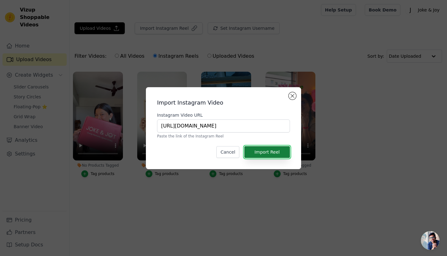
click at [269, 153] on button "Import Reel" at bounding box center [267, 152] width 46 height 12
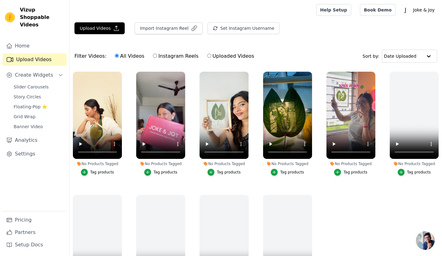
click at [173, 54] on label "Instagram Reels" at bounding box center [176, 56] width 46 height 8
click at [157, 54] on input "Instagram Reels" at bounding box center [155, 56] width 4 height 4
radio input "true"
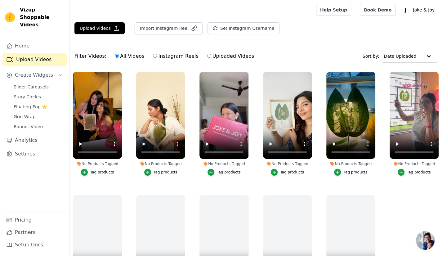
click at [161, 57] on label "Instagram Reels" at bounding box center [176, 56] width 46 height 8
click at [157, 57] on input "Instagram Reels" at bounding box center [155, 56] width 4 height 4
radio input "true"
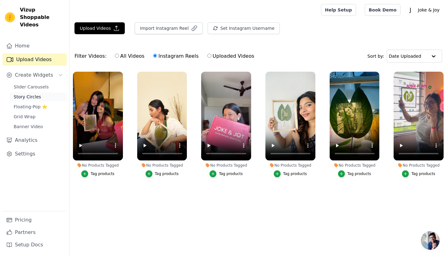
click at [26, 94] on span "Story Circles" at bounding box center [27, 97] width 27 height 6
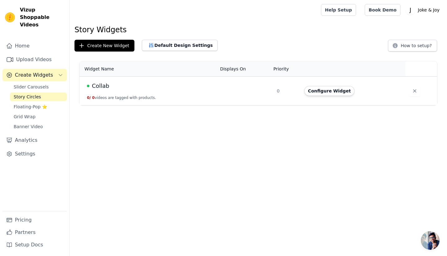
click at [319, 90] on button "Configure Widget" at bounding box center [329, 91] width 50 height 10
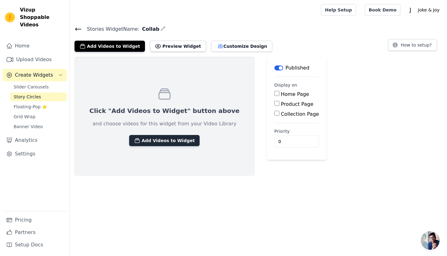
click at [167, 138] on button "Add Videos to Widget" at bounding box center [164, 140] width 70 height 11
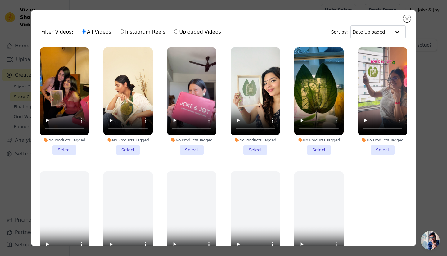
click at [63, 150] on li "No Products Tagged Select" at bounding box center [64, 100] width 49 height 107
click at [0, 0] on input "No Products Tagged Select" at bounding box center [0, 0] width 0 height 0
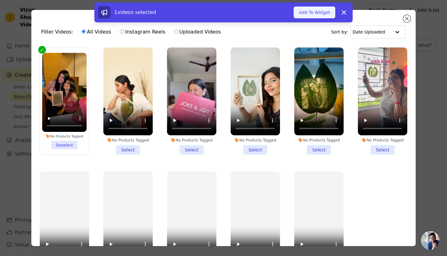
click at [312, 11] on button "Add To Widget" at bounding box center [315, 13] width 42 height 12
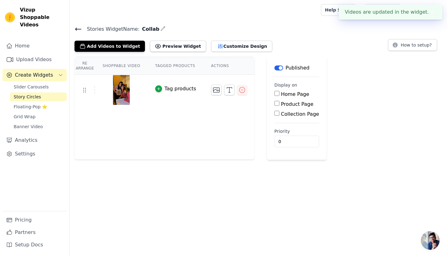
click at [110, 52] on div "Stories Widget Name: Collab Add Videos to Widget Preview Widget Customize Desig…" at bounding box center [258, 92] width 377 height 135
click at [110, 50] on button "Add Videos to Widget" at bounding box center [109, 46] width 70 height 11
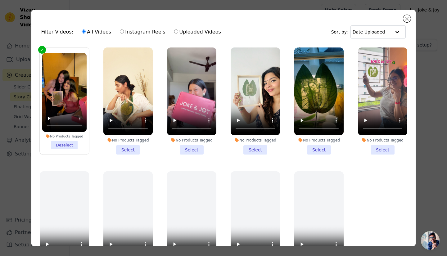
click at [125, 146] on li "No Products Tagged Select" at bounding box center [127, 100] width 49 height 107
click at [0, 0] on input "No Products Tagged Select" at bounding box center [0, 0] width 0 height 0
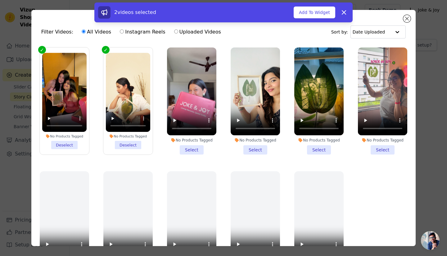
click at [179, 143] on li "No Products Tagged Select" at bounding box center [191, 100] width 49 height 107
click at [0, 0] on input "No Products Tagged Select" at bounding box center [0, 0] width 0 height 0
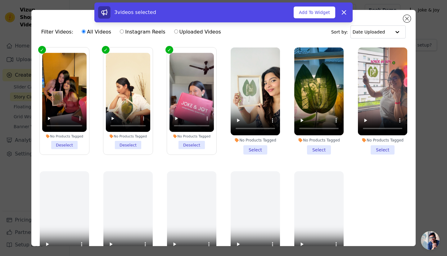
click at [249, 149] on li "No Products Tagged Select" at bounding box center [255, 100] width 49 height 107
click at [0, 0] on input "No Products Tagged Select" at bounding box center [0, 0] width 0 height 0
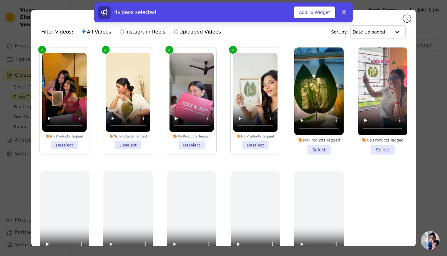
click at [305, 148] on li "No Products Tagged Select" at bounding box center [318, 100] width 49 height 107
click at [0, 0] on input "No Products Tagged Select" at bounding box center [0, 0] width 0 height 0
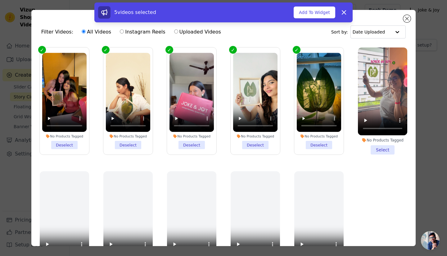
click at [372, 149] on li "No Products Tagged Select" at bounding box center [382, 100] width 49 height 107
click at [0, 0] on input "No Products Tagged Select" at bounding box center [0, 0] width 0 height 0
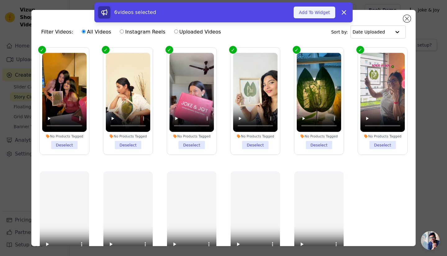
click at [318, 13] on button "Add To Widget" at bounding box center [315, 13] width 42 height 12
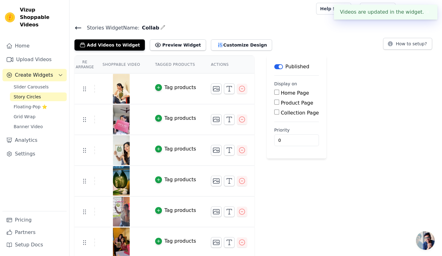
scroll to position [2, 0]
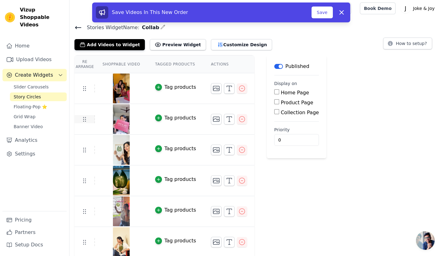
click at [84, 120] on icon at bounding box center [84, 118] width 7 height 7
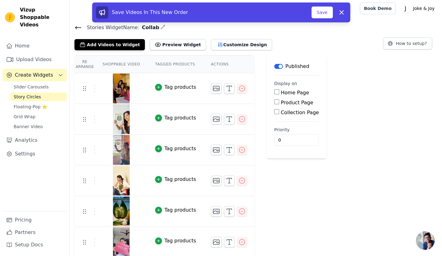
click at [290, 102] on label "Product Page" at bounding box center [297, 103] width 33 height 6
click at [279, 102] on input "Product Page" at bounding box center [276, 101] width 5 height 5
checkbox input "true"
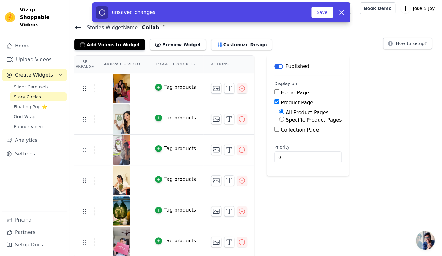
click at [296, 120] on label "Specific Product Pages" at bounding box center [314, 120] width 56 height 6
click at [284, 120] on input "Specific Product Pages" at bounding box center [281, 119] width 5 height 5
radio input "true"
click at [297, 131] on button "Select Products" at bounding box center [300, 134] width 42 height 11
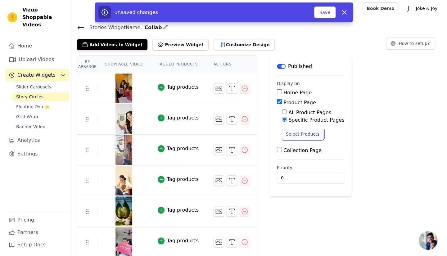
scroll to position [0, 0]
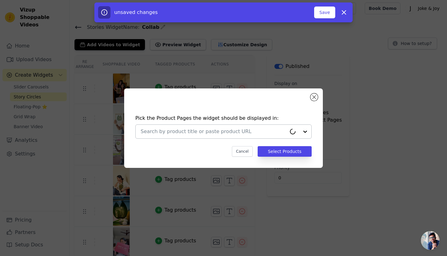
click at [220, 129] on input "text" at bounding box center [214, 131] width 146 height 7
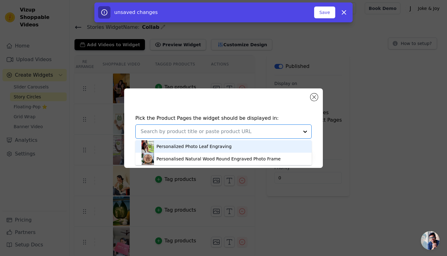
click at [204, 147] on div "Personalized Photo Leaf Engraving" at bounding box center [193, 146] width 75 height 6
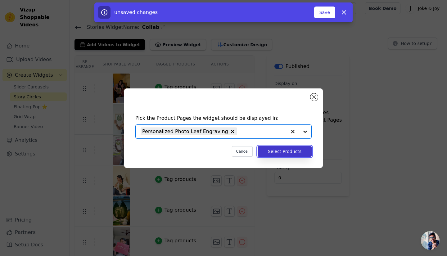
click at [305, 152] on button "Select Products" at bounding box center [285, 151] width 54 height 11
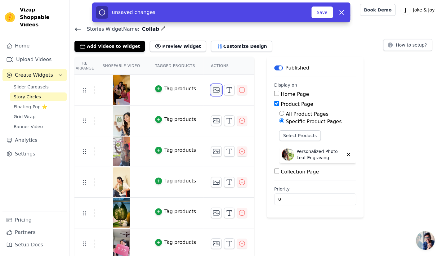
click at [213, 90] on icon "button" at bounding box center [216, 89] width 7 height 7
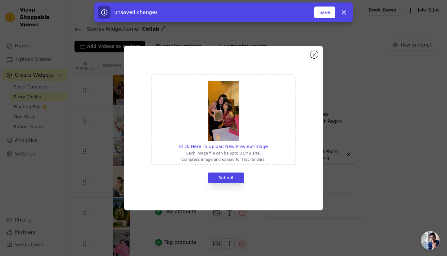
click at [260, 120] on div at bounding box center [223, 110] width 89 height 61
click at [268, 143] on input "Click Here To Upload New Preview Image Each image file can be upto 0.5MB size. …" at bounding box center [268, 143] width 0 height 0
click at [274, 118] on div "Click Here To Upload New Preview Image Each image file can be upto 0.5MB size. …" at bounding box center [223, 119] width 144 height 91
click at [268, 143] on input "Click Here To Upload New Preview Image Each image file can be upto 0.5MB size. …" at bounding box center [268, 143] width 0 height 0
type input "C:\fakepath\536293660_18413985613106789_6624661425935261039_n.jpg"
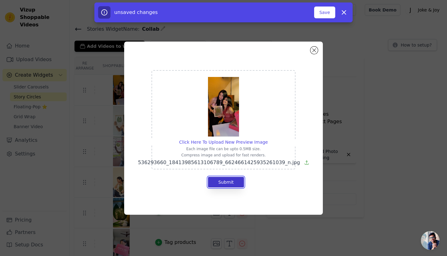
click at [229, 183] on button "Submit" at bounding box center [226, 182] width 36 height 11
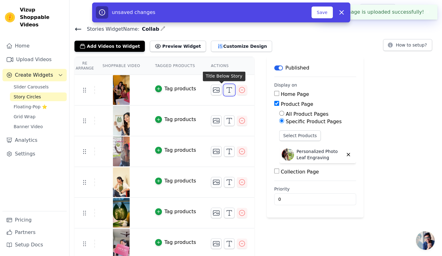
click at [226, 89] on icon "button" at bounding box center [229, 89] width 7 height 7
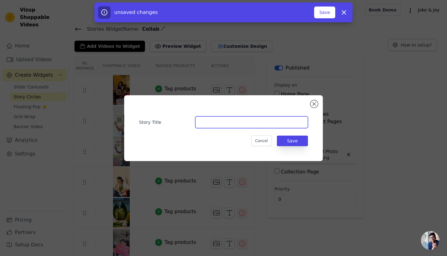
click at [212, 122] on input "Story Title" at bounding box center [251, 122] width 113 height 12
paste input "Jiya"
type input "Jiya"
click at [227, 142] on div "Cancel Save" at bounding box center [223, 141] width 169 height 11
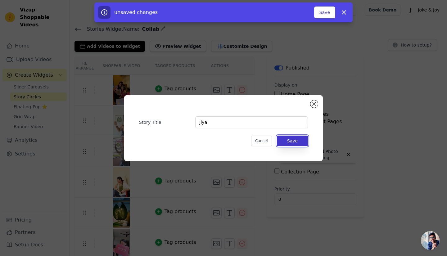
click at [293, 140] on button "Save" at bounding box center [292, 141] width 31 height 11
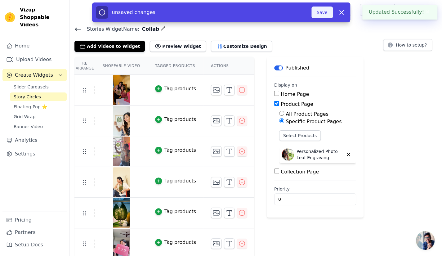
click at [321, 8] on button "Save" at bounding box center [322, 13] width 21 height 12
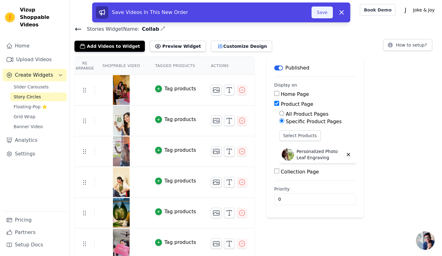
click at [323, 11] on button "Save" at bounding box center [322, 13] width 21 height 12
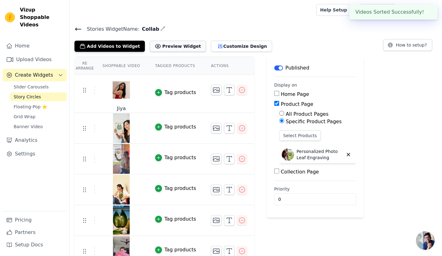
click at [171, 48] on button "Preview Widget" at bounding box center [178, 46] width 56 height 11
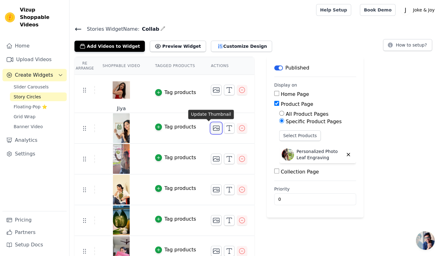
click at [213, 128] on icon "button" at bounding box center [216, 127] width 7 height 7
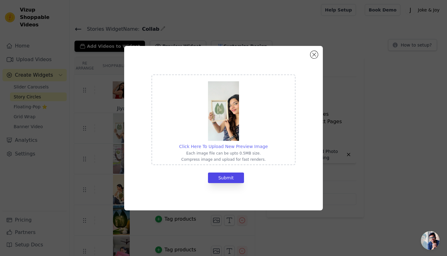
click at [224, 147] on span "Click Here To Upload New Preview Image" at bounding box center [223, 146] width 89 height 5
click at [268, 143] on input "Click Here To Upload New Preview Image Each image file can be upto 0.5MB size. …" at bounding box center [268, 143] width 0 height 0
type input "C:\fakepath\346089787_235419572513250_5728140784972451223_n.jpg"
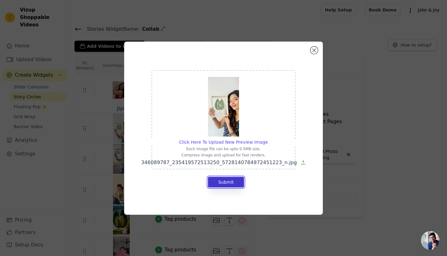
click at [227, 184] on button "Submit" at bounding box center [226, 182] width 36 height 11
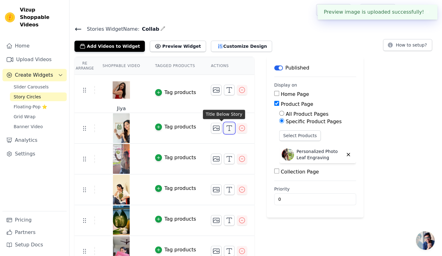
click at [226, 127] on icon "button" at bounding box center [229, 127] width 7 height 7
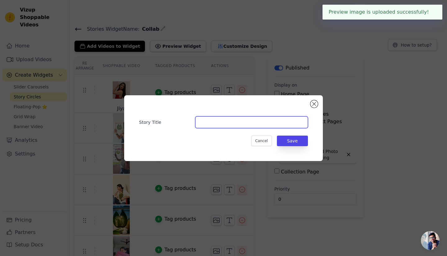
click at [218, 124] on input "Story Title" at bounding box center [251, 122] width 113 height 12
paste input "[PERSON_NAME]"
type input "[PERSON_NAME]"
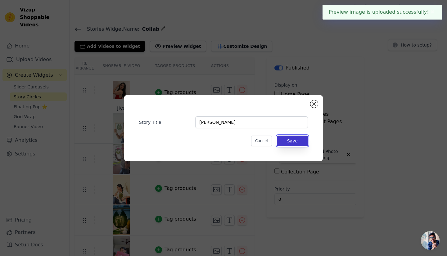
click at [288, 142] on button "Save" at bounding box center [292, 141] width 31 height 11
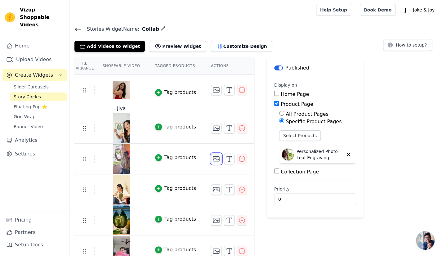
click at [213, 156] on icon "button" at bounding box center [216, 158] width 7 height 7
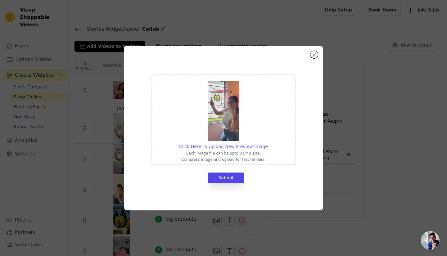
click at [225, 147] on span "Click Here To Upload New Preview Image" at bounding box center [223, 146] width 89 height 5
click at [268, 143] on input "Click Here To Upload New Preview Image Each image file can be upto 0.5MB size. …" at bounding box center [268, 143] width 0 height 0
type input "C:\fakepath\541216603_17979456767883982_5276856841794506493_n.jpg"
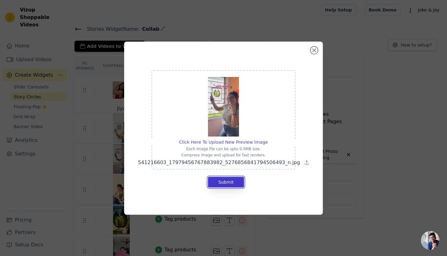
click at [234, 181] on button "Submit" at bounding box center [226, 182] width 36 height 11
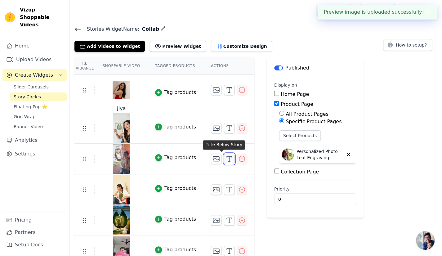
click at [228, 161] on line "button" at bounding box center [229, 161] width 2 height 0
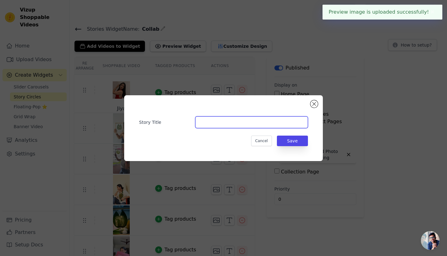
click at [226, 121] on input "Story Title" at bounding box center [251, 122] width 113 height 12
paste input "[PERSON_NAME]"
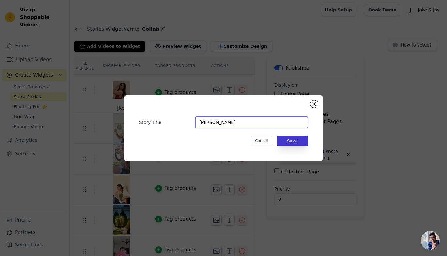
type input "[PERSON_NAME]"
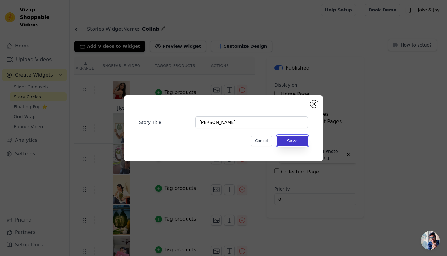
click at [292, 138] on button "Save" at bounding box center [292, 141] width 31 height 11
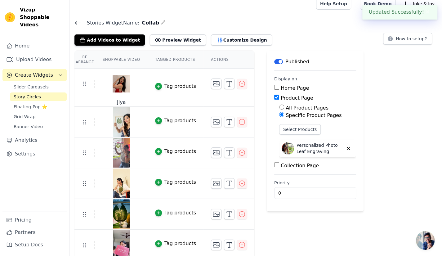
scroll to position [9, 0]
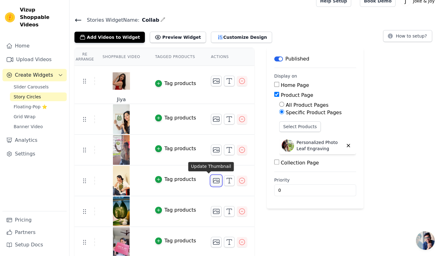
click at [213, 180] on icon "button" at bounding box center [216, 180] width 7 height 7
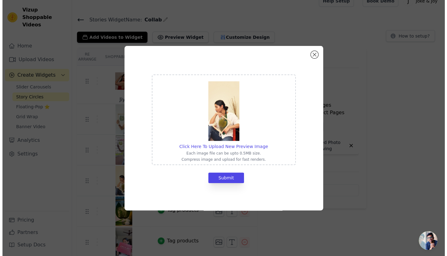
scroll to position [0, 0]
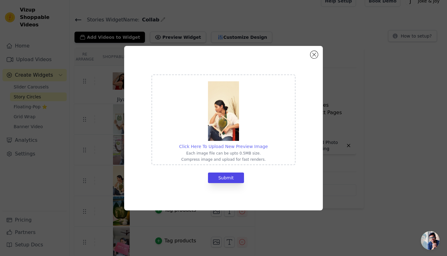
click at [229, 146] on span "Click Here To Upload New Preview Image" at bounding box center [223, 146] width 89 height 5
click at [268, 143] on input "Click Here To Upload New Preview Image Each image file can be upto 0.5MB size. …" at bounding box center [268, 143] width 0 height 0
type input "C:\fakepath\540424475_18522980431021204_4910447918004092029_n.jpg"
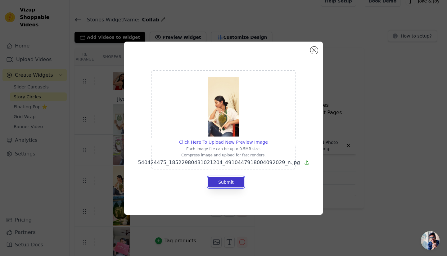
click at [236, 179] on button "Submit" at bounding box center [226, 182] width 36 height 11
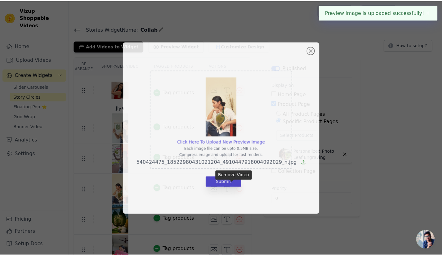
scroll to position [9, 0]
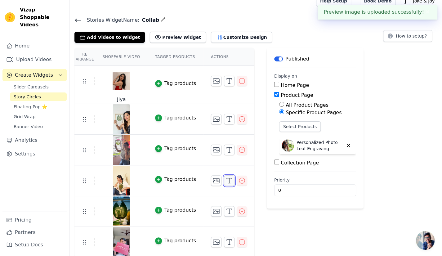
click at [229, 180] on line "button" at bounding box center [229, 180] width 0 height 5
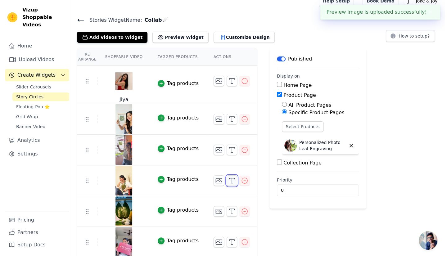
scroll to position [0, 0]
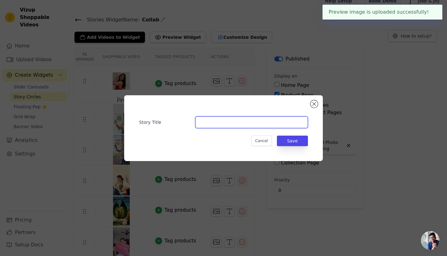
click at [235, 124] on input "Story Title" at bounding box center [251, 122] width 113 height 12
paste input "rituparna"
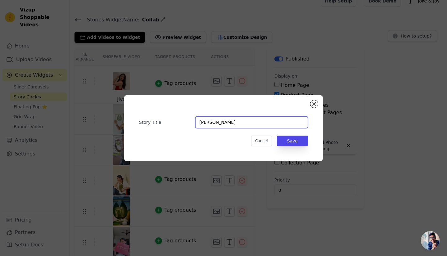
type input "[PERSON_NAME]"
click at [202, 144] on div "Cancel Save" at bounding box center [223, 141] width 169 height 11
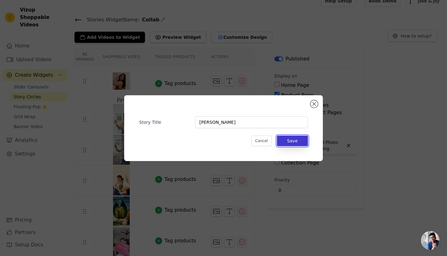
click at [296, 139] on button "Save" at bounding box center [292, 141] width 31 height 11
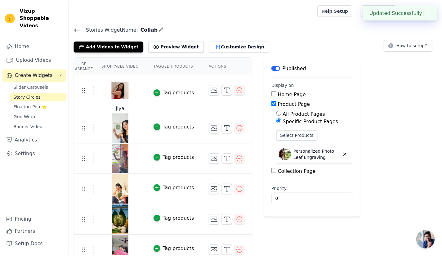
scroll to position [9, 0]
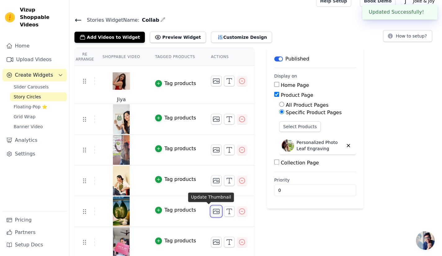
click at [213, 211] on icon "button" at bounding box center [216, 211] width 7 height 7
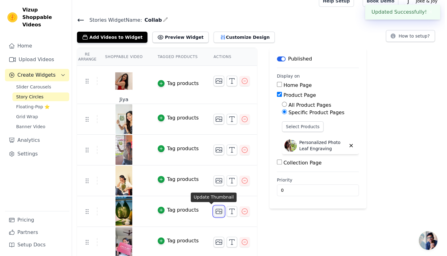
scroll to position [0, 0]
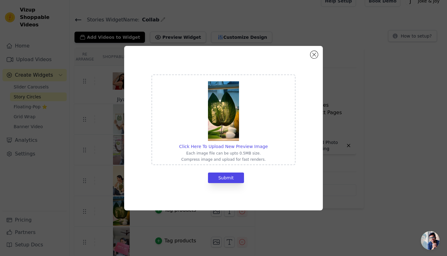
click at [227, 142] on div "Click Here To Upload New Preview Image Each image file can be upto 0.5MB size. …" at bounding box center [223, 120] width 89 height 84
click at [268, 143] on input "Click Here To Upload New Preview Image Each image file can be upto 0.5MB size. …" at bounding box center [268, 143] width 0 height 0
type input "C:\fakepath\539776611_18163925632371029_4029091232304587841_n.jpg"
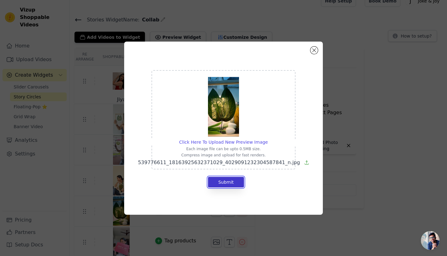
click at [227, 180] on button "Submit" at bounding box center [226, 182] width 36 height 11
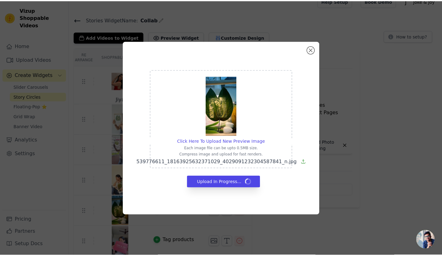
scroll to position [9, 0]
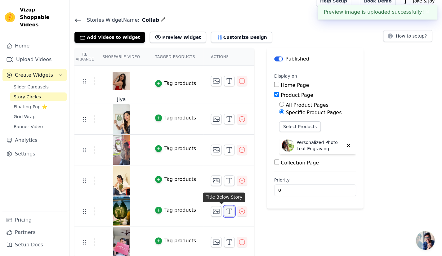
click at [226, 212] on icon "button" at bounding box center [229, 211] width 7 height 7
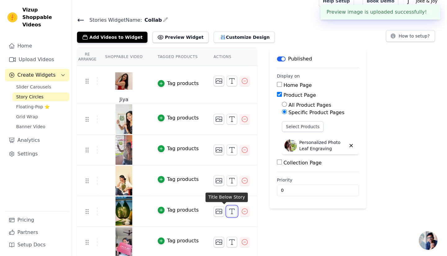
scroll to position [0, 0]
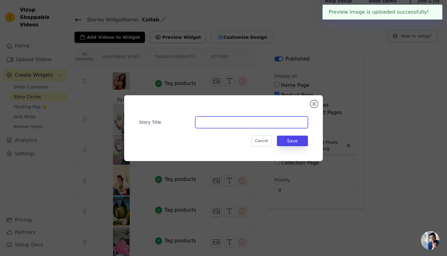
click at [228, 123] on input "Story Title" at bounding box center [251, 122] width 113 height 12
paste input "Kareena"
type input "Kareena"
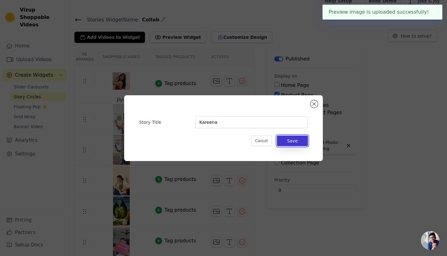
click at [294, 141] on button "Save" at bounding box center [292, 141] width 31 height 11
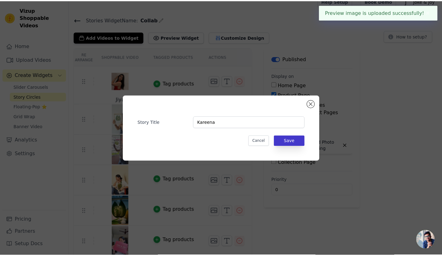
scroll to position [9, 0]
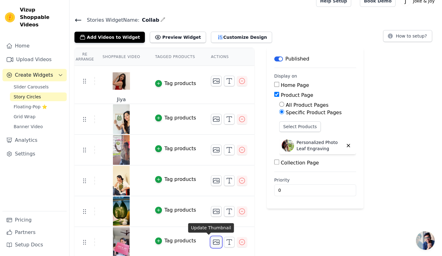
click at [213, 241] on icon "button" at bounding box center [216, 241] width 7 height 7
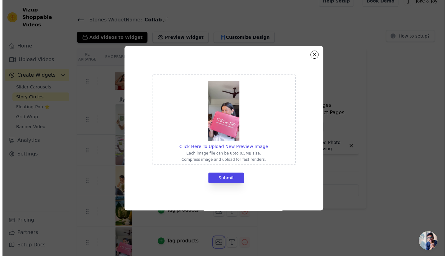
scroll to position [0, 0]
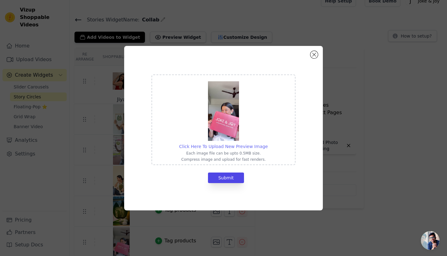
click at [230, 146] on span "Click Here To Upload New Preview Image" at bounding box center [223, 146] width 89 height 5
click at [268, 143] on input "Click Here To Upload New Preview Image Each image file can be upto 0.5MB size. …" at bounding box center [268, 143] width 0 height 0
type input "C:\fakepath\491440470_1008045154853677_6756117316975256612_n.jpg"
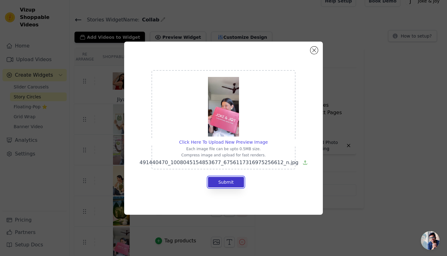
click at [228, 181] on button "Submit" at bounding box center [226, 182] width 36 height 11
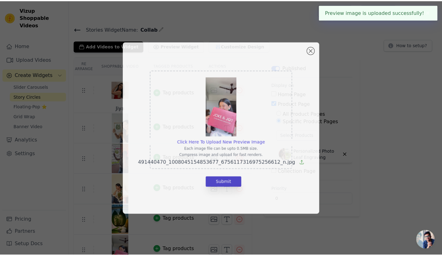
scroll to position [9, 0]
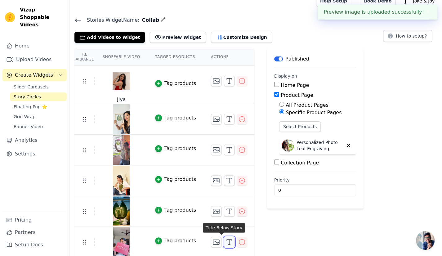
click at [226, 241] on icon "button" at bounding box center [229, 241] width 7 height 7
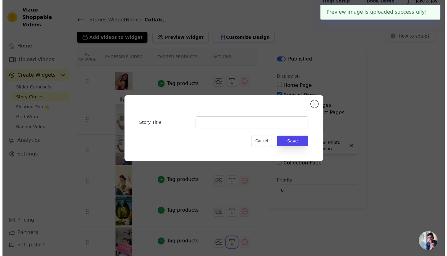
scroll to position [0, 0]
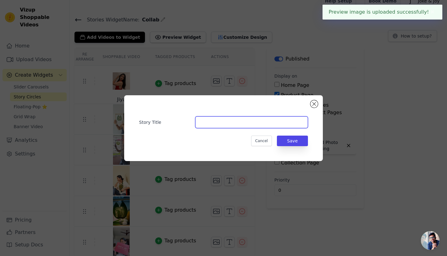
click at [215, 122] on input "Story Title" at bounding box center [251, 122] width 113 height 12
paste input "neehaa_chand"
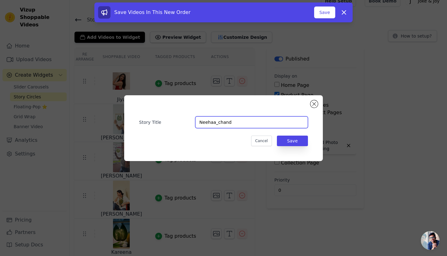
click at [206, 120] on input "Neehaa_chand" at bounding box center [251, 122] width 113 height 12
click at [215, 122] on input "Nehaa_chand" at bounding box center [251, 122] width 113 height 12
click at [232, 123] on input "Neha Chand" at bounding box center [251, 122] width 113 height 12
type input "Neha Chand"
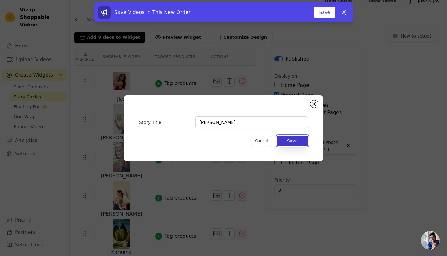
click at [292, 138] on button "Save" at bounding box center [292, 141] width 31 height 11
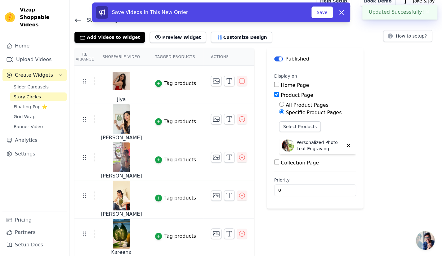
scroll to position [39, 0]
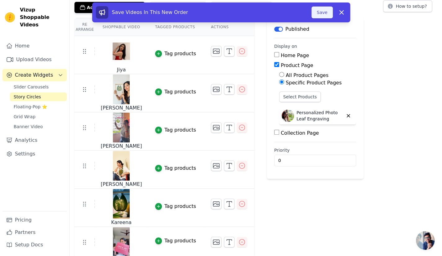
click at [322, 9] on button "Save" at bounding box center [322, 13] width 21 height 12
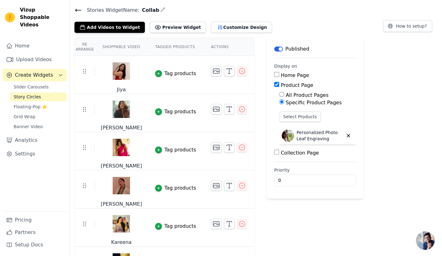
scroll to position [0, 0]
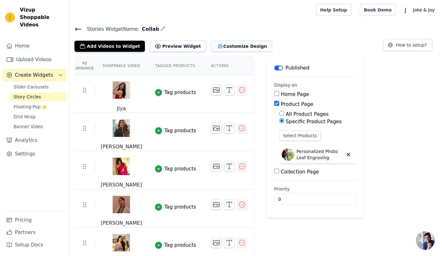
click at [238, 47] on button "Customize Design" at bounding box center [241, 46] width 61 height 11
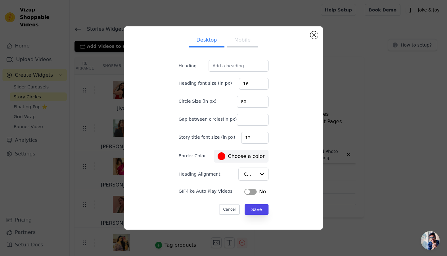
click at [238, 155] on label "#ff0000 Choose a color" at bounding box center [241, 156] width 47 height 8
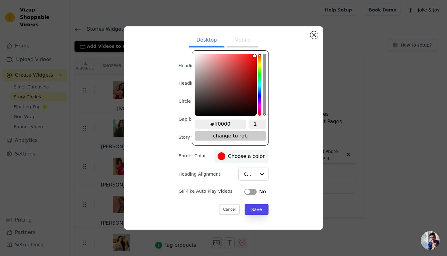
click at [241, 133] on span "change to rgb" at bounding box center [230, 135] width 71 height 9
click at [251, 134] on span "change to hsv" at bounding box center [230, 135] width 71 height 9
click at [251, 134] on span "change to hex" at bounding box center [230, 135] width 71 height 9
click at [251, 134] on span "change to rgb" at bounding box center [230, 135] width 71 height 9
click at [251, 134] on span "change to hsv" at bounding box center [230, 135] width 71 height 9
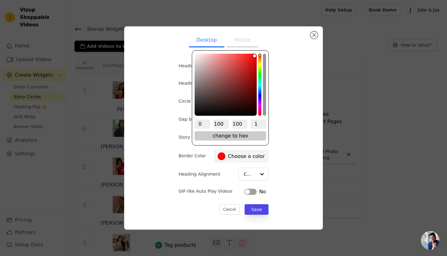
click at [251, 134] on span "change to hex" at bounding box center [230, 135] width 71 height 9
click at [292, 132] on div "Desktop Mobile Heading Heading font size (in px) 16 Circle Size (in px) 80 Gap …" at bounding box center [223, 127] width 189 height 193
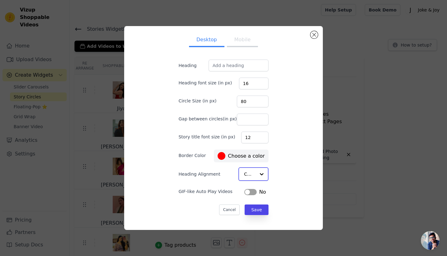
click at [255, 173] on div at bounding box center [261, 174] width 12 height 12
click at [255, 172] on div at bounding box center [261, 174] width 12 height 12
click at [296, 162] on div "Desktop Mobile Heading Heading font size (in px) 16 Circle Size (in px) 80 Gap …" at bounding box center [223, 127] width 189 height 193
click at [239, 39] on button "Mobile" at bounding box center [242, 41] width 31 height 14
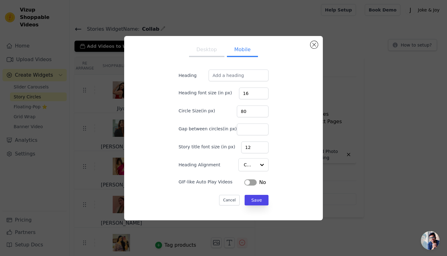
click at [198, 46] on button "Desktop" at bounding box center [206, 50] width 35 height 14
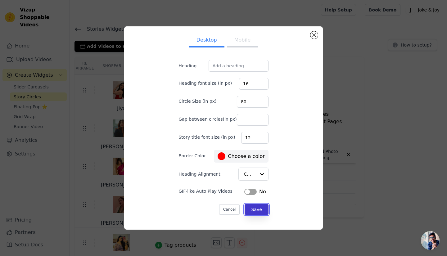
click at [253, 210] on button "Save" at bounding box center [257, 209] width 24 height 11
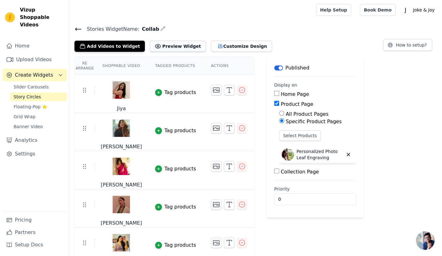
click at [166, 44] on button "Preview Widget" at bounding box center [178, 46] width 56 height 11
click at [212, 44] on button "Customize Design" at bounding box center [241, 46] width 61 height 11
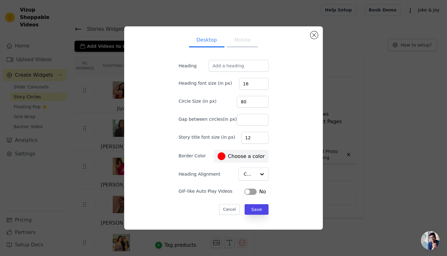
click at [245, 41] on button "Mobile" at bounding box center [242, 41] width 31 height 14
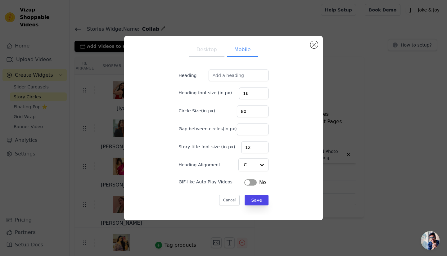
click at [203, 51] on button "Desktop" at bounding box center [206, 50] width 35 height 14
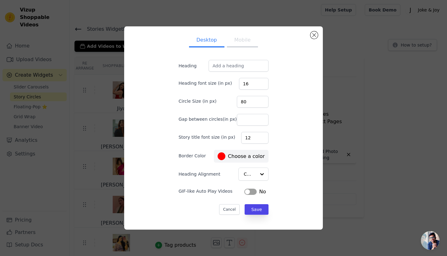
click at [237, 155] on label "#ff0000 Choose a color" at bounding box center [241, 156] width 47 height 8
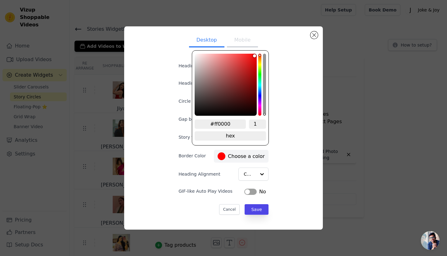
click at [263, 120] on input "1" at bounding box center [257, 124] width 17 height 9
click at [263, 122] on input "1" at bounding box center [257, 124] width 17 height 9
click at [264, 143] on div "#ff0000 2 hex change to rgb" at bounding box center [230, 97] width 77 height 95
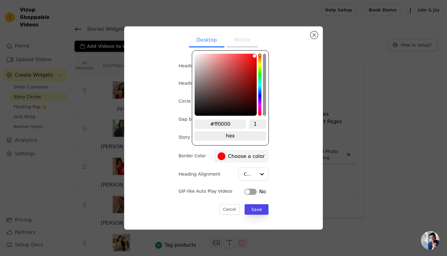
type input "1"
click at [263, 127] on input "1" at bounding box center [257, 124] width 17 height 9
type input "#000000"
type input "#ff0000fc"
type input "0.99"
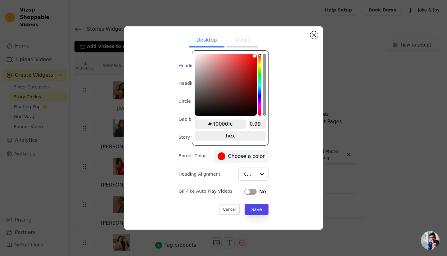
click at [263, 127] on input "0.99" at bounding box center [257, 124] width 17 height 9
type input "#ff0000"
type input "1"
click at [263, 121] on input "1" at bounding box center [257, 124] width 17 height 9
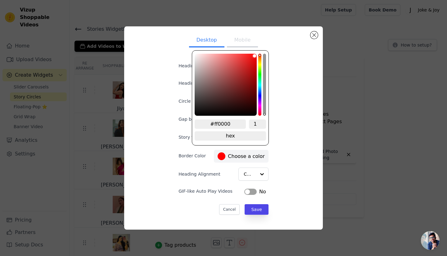
click at [263, 121] on input "1" at bounding box center [257, 124] width 17 height 9
click at [240, 134] on span "change to rgb" at bounding box center [230, 135] width 71 height 9
click at [263, 122] on input "1" at bounding box center [259, 124] width 16 height 9
type input "#000000"
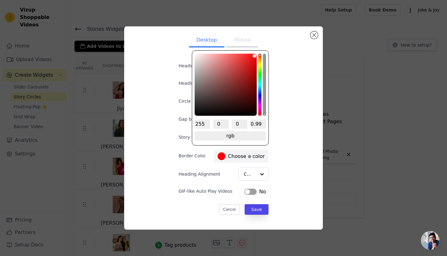
type input "0.99"
click at [264, 128] on input "0.99" at bounding box center [259, 124] width 16 height 9
type input "#000000"
type input "0.98"
click at [263, 127] on input "0.98" at bounding box center [259, 124] width 16 height 9
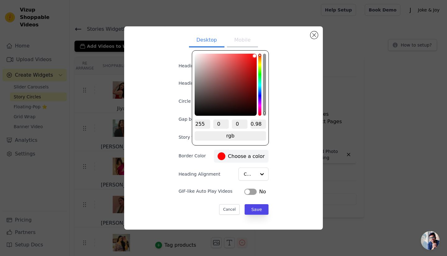
type input "#000000"
type input "0.97"
click at [264, 127] on input "0.97" at bounding box center [259, 124] width 16 height 9
type input "#000000"
type input "0.96"
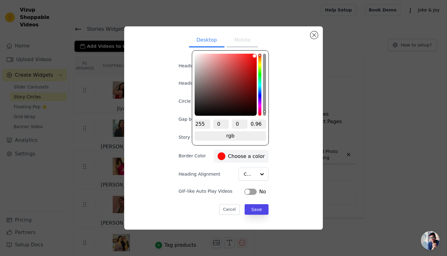
click at [264, 127] on input "0.96" at bounding box center [259, 124] width 16 height 9
type input "#000000"
type input "0.95"
click at [264, 127] on input "0.95" at bounding box center [259, 124] width 16 height 9
type input "#000000"
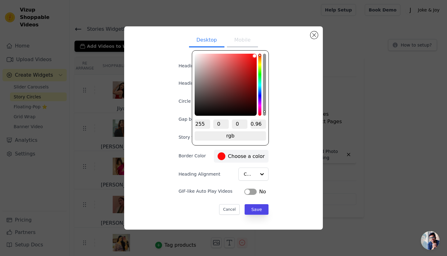
type input "0.96"
click at [263, 120] on input "0.96" at bounding box center [259, 124] width 16 height 9
type input "#000000"
type input "0.97"
click at [263, 122] on input "0.97" at bounding box center [259, 124] width 16 height 9
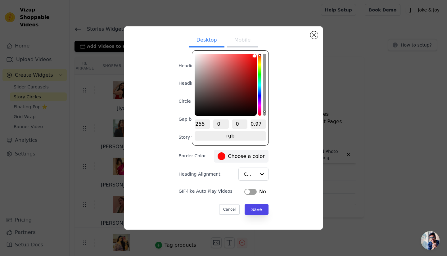
type input "#000000"
type input "0.98"
click at [263, 122] on input "0.98" at bounding box center [259, 124] width 16 height 9
type input "#000000"
type input "0.99"
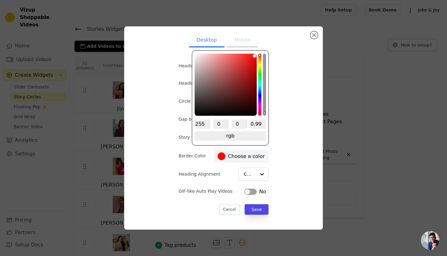
click at [263, 122] on input "0.99" at bounding box center [259, 124] width 16 height 9
type input "#ff0000"
type input "1"
click at [263, 122] on input "1" at bounding box center [259, 124] width 16 height 9
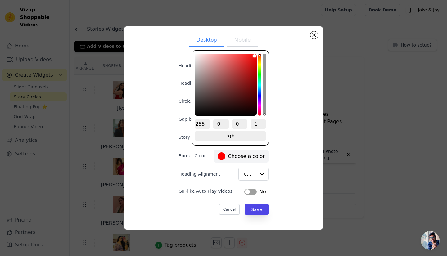
click at [263, 122] on input "1" at bounding box center [259, 124] width 16 height 9
type input "#000000"
type input "0.92"
type input "#000000"
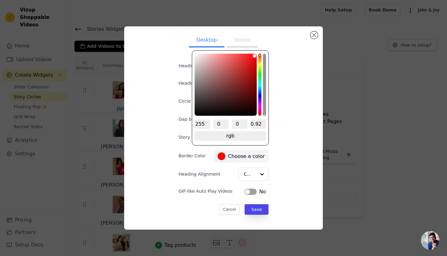
type input "0.9"
type input "#000000"
type input "0.89"
type input "#000000"
type input "0.87"
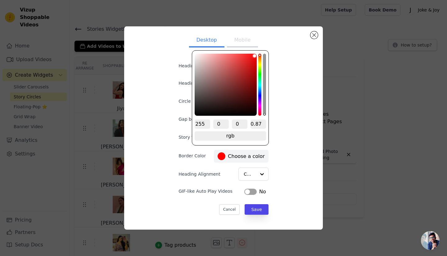
type input "#000000"
type input "0.85"
type input "#000000"
type input "0.83"
type input "#000000"
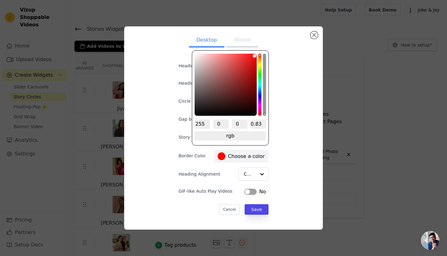
type input "0.81"
type input "#000000"
type input "0.79"
type input "#000000"
type input "0.78"
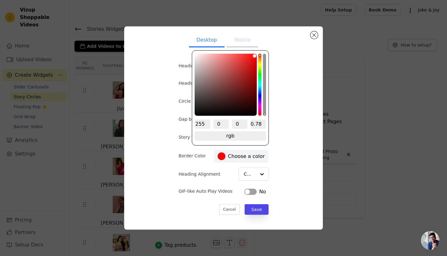
type input "#000000"
type input "0.74"
type input "#000000"
type input "0.72"
type input "#000000"
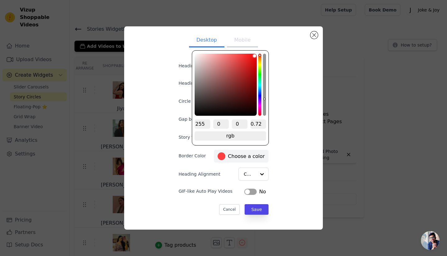
type input "0.7"
type input "#000000"
type input "0.69"
type input "#000000"
type input "0.66"
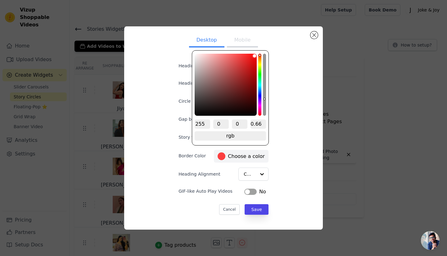
type input "#000000"
type input "0.65"
type input "#000000"
type input "0.64"
type input "#000000"
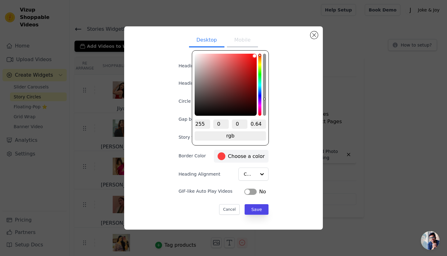
type input "0.63"
type input "#000000"
type input "0.62"
type input "#000000"
type input "0.59"
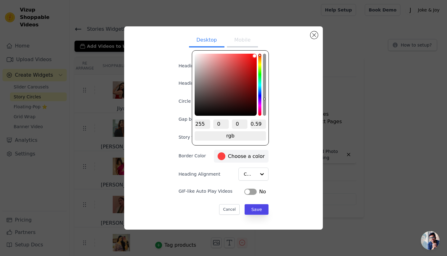
type input "#000000"
type input "0.56"
type input "#000000"
type input "0.54"
type input "#000000"
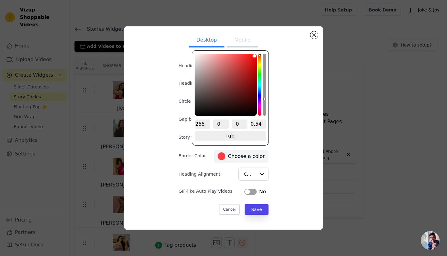
type input "0.52"
type input "#000000"
type input "0.51"
type input "#000000"
type input "0.48"
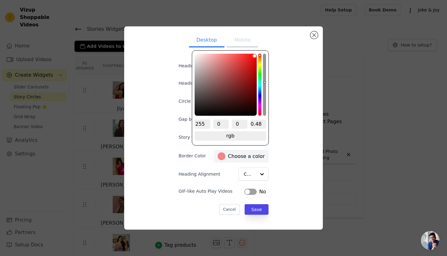
type input "#000000"
type input "0.46"
type input "#000000"
type input "0.45"
type input "#000000"
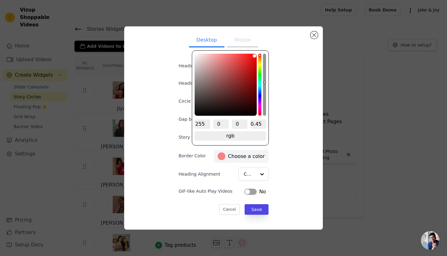
type input "0.42"
type input "#000000"
type input "0.41"
type input "#000000"
type input "0.4"
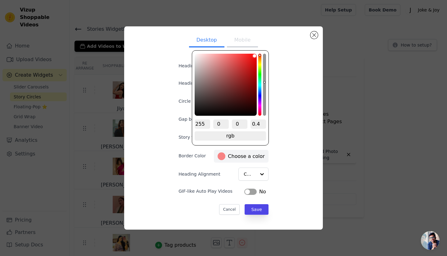
type input "#000000"
type input "0.38"
type input "#000000"
type input "0.35"
type input "#000000"
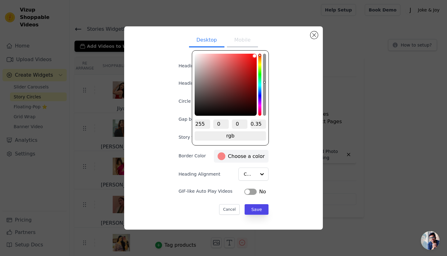
type input "0.31"
type input "#000000"
type input "0.27"
type input "#000000"
type input "0.25"
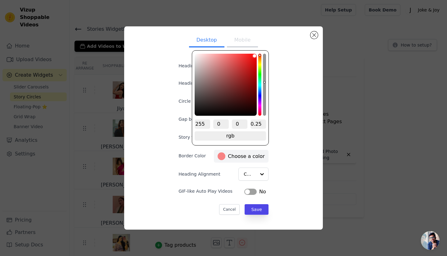
type input "#000000"
type input "0.23"
type input "#000000"
type input "0.21"
type input "#000000"
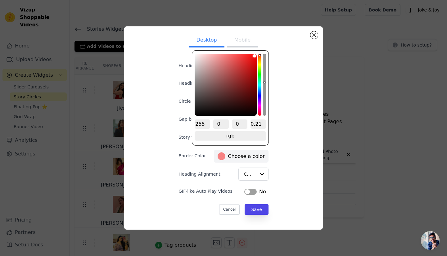
type input "0.19"
type input "#000000"
type input "0.18"
type input "#000000"
type input "0.17"
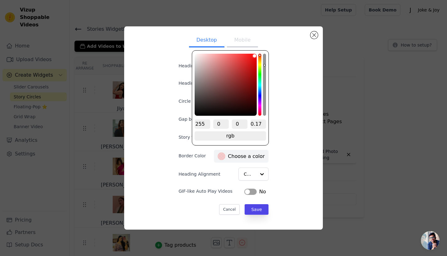
type input "#000000"
type input "0.16"
type input "#000000"
type input "0.15"
type input "#000000"
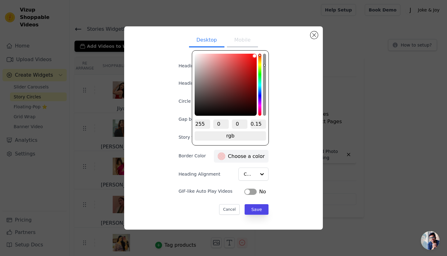
type input "0.13"
type input "#000000"
type input "0.12"
type input "#000000"
type input "0.11"
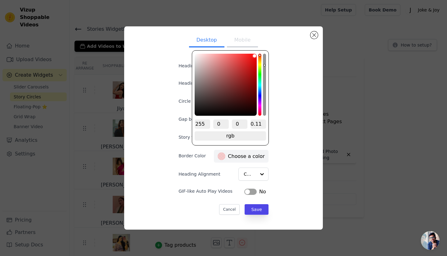
type input "#000000"
type input "0.09"
type input "#000000"
type input "0.07"
type input "#000000"
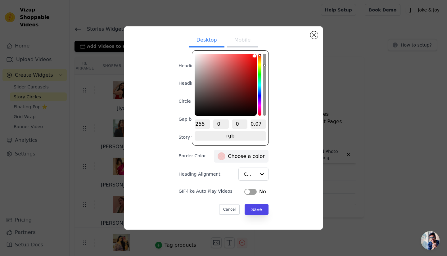
type input "0.05"
type input "#000000"
type input "0.04"
type input "#000000"
type input "0.03"
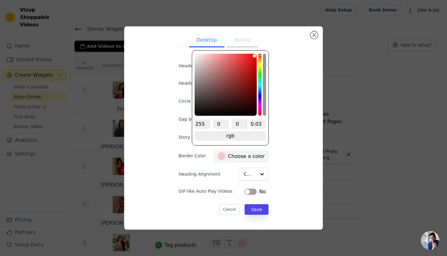
type input "#000000"
type input "0.02"
type input "#000000"
type input "0.05"
type input "#000000"
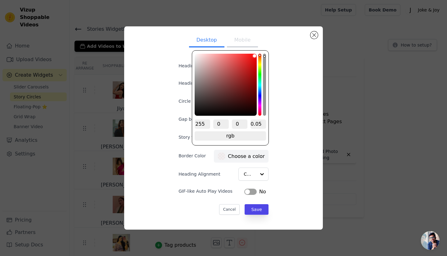
type input "0.14"
type input "#000000"
type input "0.29"
type input "#000000"
type input "0.33"
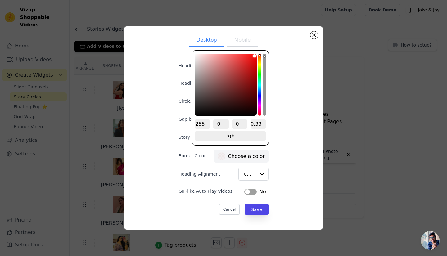
type input "#000000"
type input "0.42"
type input "#000000"
type input "0.51"
type input "#000000"
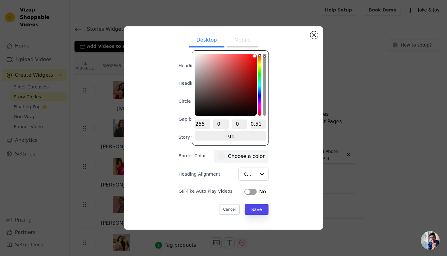
type input "0.57"
type input "#000000"
type input "0.65"
type input "#000000"
type input "0.7"
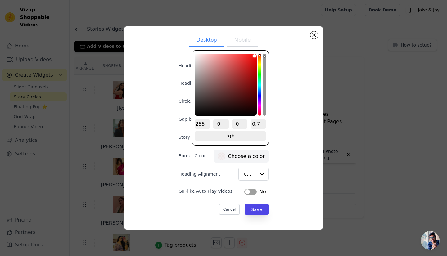
type input "#000000"
type input "0.74"
type input "#000000"
type input "0.77"
type input "#000000"
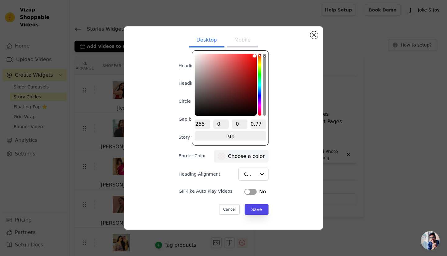
type input "0.81"
type input "#000000"
type input "0.84"
type input "#000000"
type input "0.86"
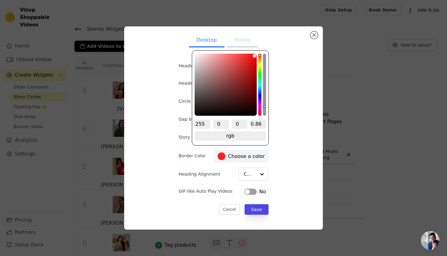
type input "#000000"
type input "0.87"
type input "#000000"
type input "0.89"
type input "#000000"
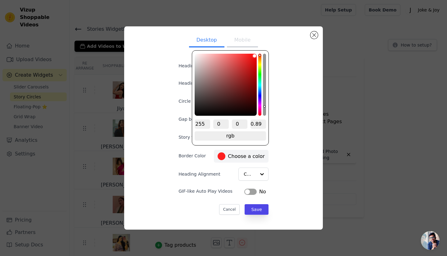
type input "0.91"
type input "#000000"
type input "0.93"
type input "#000000"
type input "0.94"
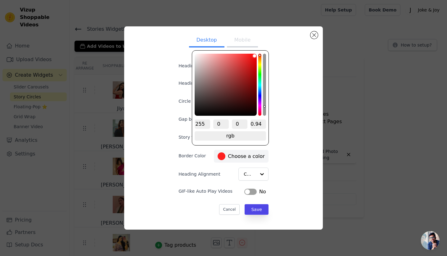
type input "#000000"
type input "0.96"
type input "#000000"
type input "0.98"
type input "#ff0000"
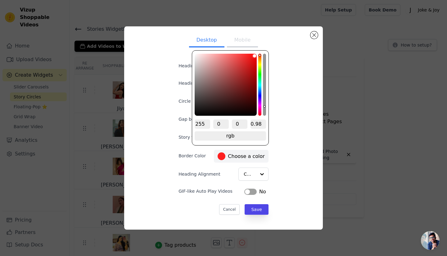
type input "1"
type input "#000000"
type input "0.98"
type input "#000000"
type input "0.92"
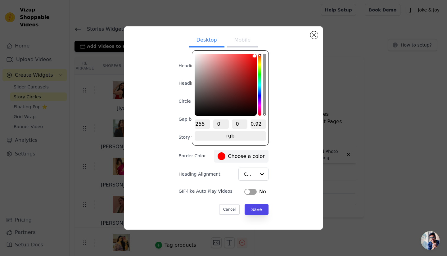
type input "#000000"
type input "0.85"
type input "#000000"
type input "0.73"
type input "#000000"
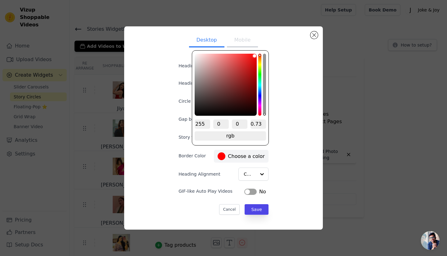
type input "0.65"
type input "#000000"
type input "0.58"
type input "#000000"
drag, startPoint x: 263, startPoint y: 111, endPoint x: 262, endPoint y: 120, distance: 8.5
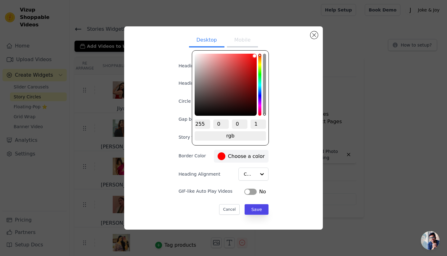
click at [262, 120] on div "255 0 0 1 rgb change to hsv" at bounding box center [230, 97] width 77 height 95
click at [248, 135] on span "change to hsv" at bounding box center [230, 135] width 71 height 9
click at [248, 136] on span "change to hex" at bounding box center [230, 135] width 71 height 9
click at [263, 121] on input "1" at bounding box center [257, 124] width 17 height 9
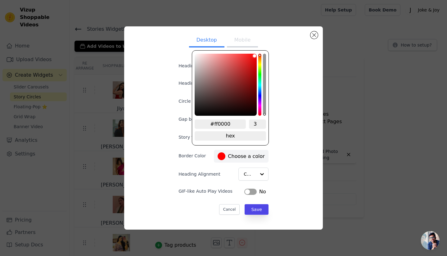
click at [242, 130] on div "#ff0000 3 hex change to rgb" at bounding box center [230, 131] width 71 height 23
click at [231, 124] on input "#ff0000" at bounding box center [220, 124] width 51 height 9
drag, startPoint x: 237, startPoint y: 124, endPoint x: 202, endPoint y: 125, distance: 35.4
click at [202, 125] on input "#ff0000" at bounding box center [220, 124] width 51 height 9
paste input "9ce34"
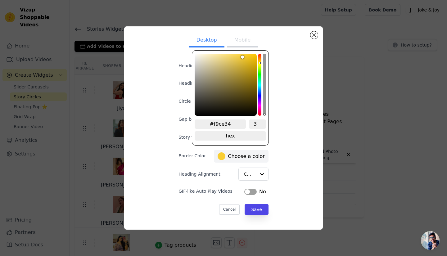
click at [192, 129] on div "#f9ce34 3 hex change to rgb" at bounding box center [230, 97] width 77 height 95
click at [263, 122] on input "3" at bounding box center [257, 124] width 17 height 9
click at [300, 150] on div "Desktop Mobile Heading Heading font size (in px) 16 Circle Size (in px) 80 Gap …" at bounding box center [223, 127] width 189 height 193
click at [247, 155] on label "#f9ce34 Choose a color" at bounding box center [241, 156] width 47 height 8
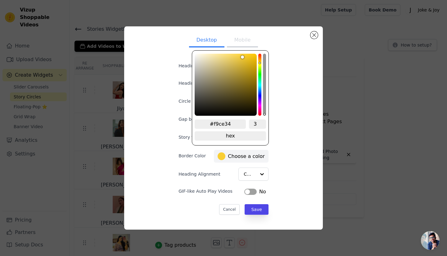
drag, startPoint x: 235, startPoint y: 124, endPoint x: 197, endPoint y: 124, distance: 38.2
click at [197, 124] on input "#f9ce34" at bounding box center [220, 124] width 51 height 9
paste input "ee2a7b"
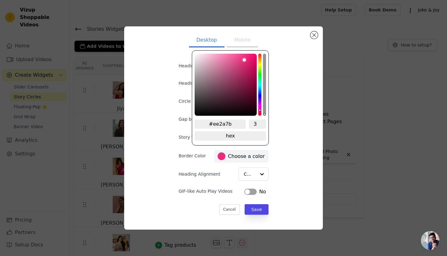
drag, startPoint x: 232, startPoint y: 124, endPoint x: 201, endPoint y: 126, distance: 31.4
click at [201, 126] on input "#ee2a7b" at bounding box center [220, 124] width 51 height 9
paste input "6228d7"
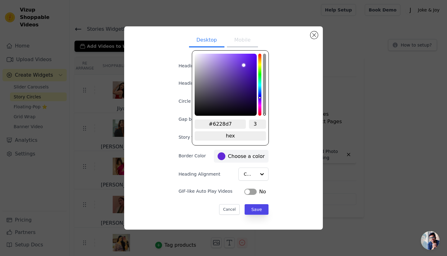
click at [291, 150] on div "Desktop Mobile Heading Heading font size (in px) 16 Circle Size (in px) 80 Gap …" at bounding box center [223, 127] width 189 height 193
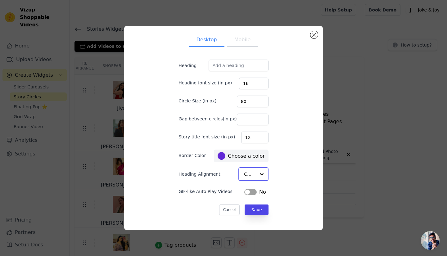
click at [255, 171] on div at bounding box center [261, 174] width 12 height 12
click at [255, 172] on div at bounding box center [261, 174] width 12 height 12
click at [306, 174] on div "Desktop Mobile Heading Heading font size (in px) 16 Circle Size (in px) 80 Gap …" at bounding box center [223, 127] width 189 height 193
click at [242, 157] on label "#6228d7 Choose a color" at bounding box center [241, 156] width 47 height 8
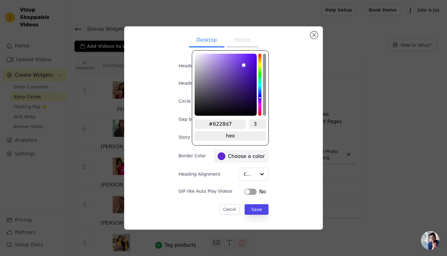
click at [303, 138] on div "Desktop Mobile Heading Heading font size (in px) 16 Circle Size (in px) 80 Gap …" at bounding box center [223, 127] width 189 height 193
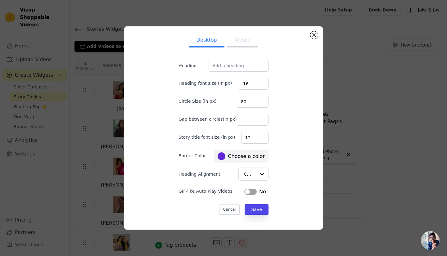
click at [246, 158] on label "#6228d7 Choose a color" at bounding box center [241, 156] width 47 height 8
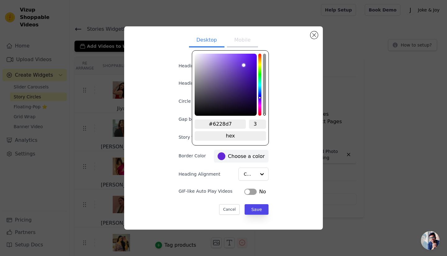
drag, startPoint x: 242, startPoint y: 125, endPoint x: 202, endPoint y: 126, distance: 40.4
click at [202, 126] on input "#6228d7" at bounding box center [220, 124] width 51 height 9
paste input "f894a4"
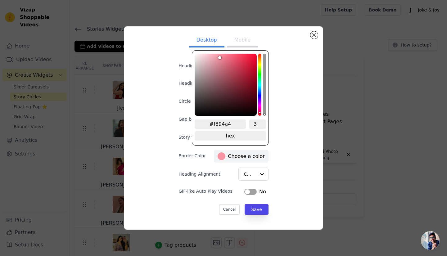
drag, startPoint x: 257, startPoint y: 125, endPoint x: 253, endPoint y: 125, distance: 3.7
click at [253, 125] on input "3" at bounding box center [257, 124] width 17 height 9
click at [267, 131] on div "#f894a4 1 hex change to rgb" at bounding box center [230, 97] width 77 height 95
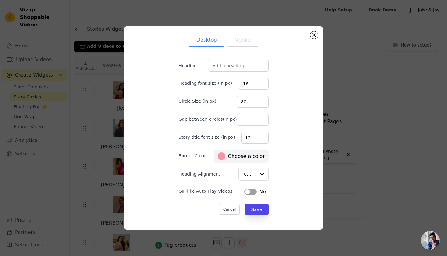
click at [287, 136] on div "Desktop Mobile Heading Heading font size (in px) 16 Circle Size (in px) 80 Gap …" at bounding box center [223, 127] width 189 height 193
click at [240, 43] on button "Mobile" at bounding box center [242, 41] width 31 height 14
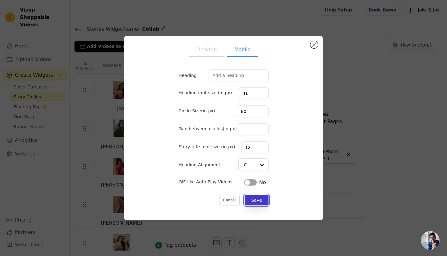
click at [253, 201] on button "Save" at bounding box center [257, 200] width 24 height 11
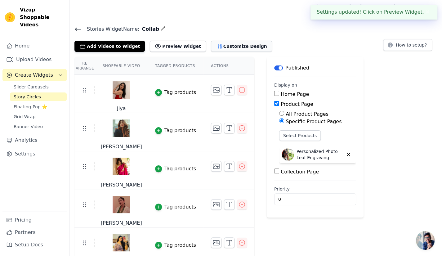
click at [211, 45] on button "Customize Design" at bounding box center [241, 46] width 61 height 11
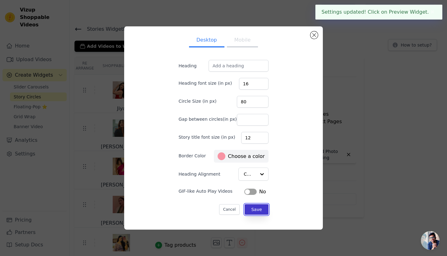
click at [255, 209] on button "Save" at bounding box center [257, 209] width 24 height 11
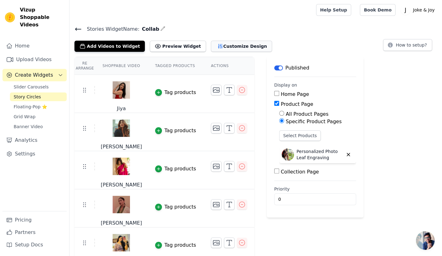
click at [212, 46] on button "Customize Design" at bounding box center [241, 46] width 61 height 11
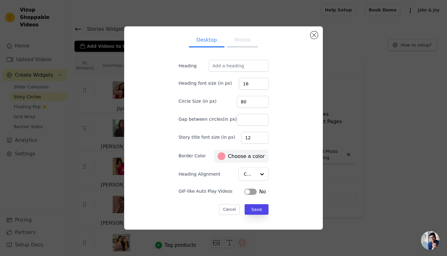
click at [245, 156] on label "#f894a4 Choose a color" at bounding box center [241, 156] width 47 height 8
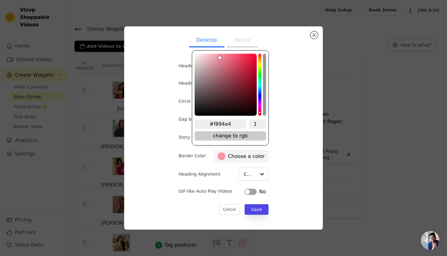
click at [240, 136] on span "change to rgb" at bounding box center [230, 135] width 71 height 9
click at [250, 137] on span "change to hsv" at bounding box center [230, 135] width 71 height 9
click at [250, 137] on span "change to hex" at bounding box center [230, 135] width 71 height 9
click at [235, 125] on input "#f894a4" at bounding box center [220, 124] width 51 height 9
drag, startPoint x: 238, startPoint y: 123, endPoint x: 205, endPoint y: 122, distance: 32.9
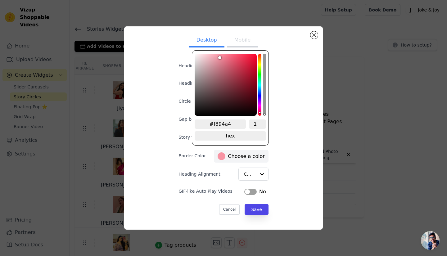
click at [205, 122] on input "#f894a4" at bounding box center [220, 124] width 51 height 9
click at [267, 118] on div "#f894a4 1 hex change to rgb" at bounding box center [230, 97] width 77 height 95
click at [298, 173] on div "Desktop Mobile Heading Heading font size (in px) 16 Circle Size (in px) 80 Gap …" at bounding box center [223, 127] width 189 height 193
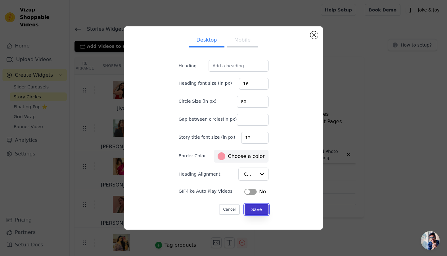
click at [250, 206] on button "Save" at bounding box center [257, 209] width 24 height 11
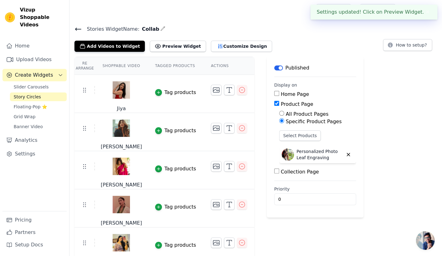
click at [428, 11] on button "✖" at bounding box center [427, 11] width 7 height 7
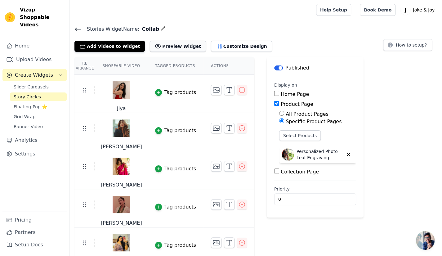
click at [178, 48] on button "Preview Widget" at bounding box center [178, 46] width 56 height 11
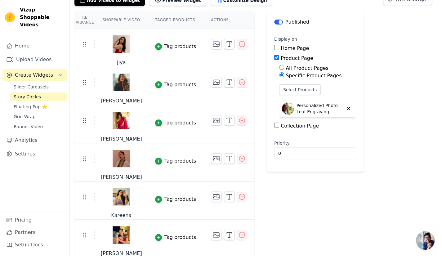
scroll to position [46, 0]
click at [213, 41] on icon "button" at bounding box center [216, 43] width 7 height 7
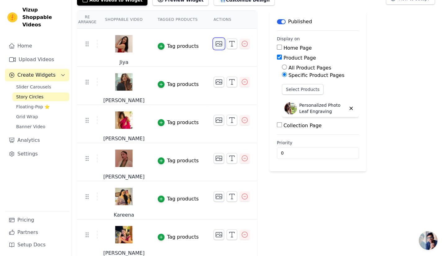
scroll to position [0, 0]
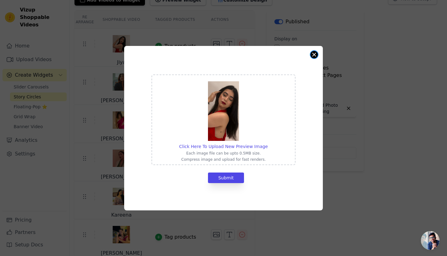
click at [316, 54] on button "Close modal" at bounding box center [313, 54] width 7 height 7
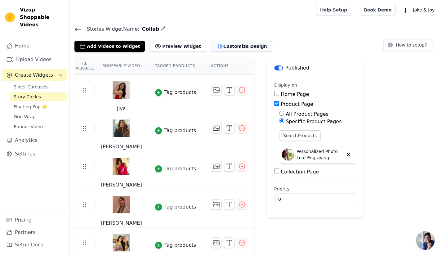
click at [223, 49] on button "Customize Design" at bounding box center [241, 46] width 61 height 11
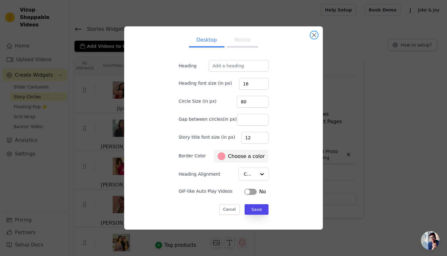
click at [317, 35] on button "Close modal" at bounding box center [313, 34] width 7 height 7
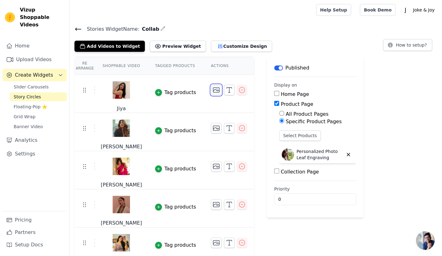
click at [213, 89] on icon "button" at bounding box center [216, 89] width 7 height 7
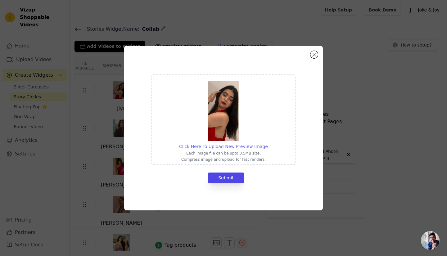
click at [237, 145] on span "Click Here To Upload New Preview Image" at bounding box center [223, 146] width 89 height 5
click at [268, 143] on input "Click Here To Upload New Preview Image Each image file can be upto 0.5MB size. …" at bounding box center [268, 143] width 0 height 0
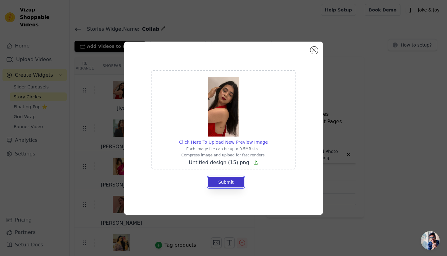
click at [227, 182] on button "Submit" at bounding box center [226, 182] width 36 height 11
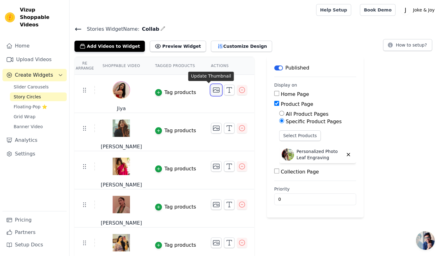
click at [213, 88] on icon "button" at bounding box center [216, 89] width 7 height 7
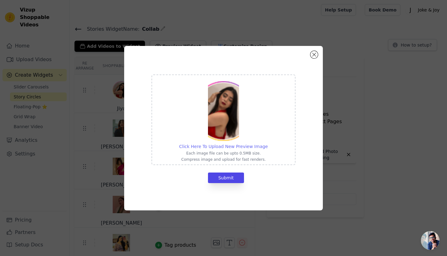
click at [230, 146] on span "Click Here To Upload New Preview Image" at bounding box center [223, 146] width 89 height 5
click at [268, 143] on input "Click Here To Upload New Preview Image Each image file can be upto 0.5MB size. …" at bounding box center [268, 143] width 0 height 0
type input "C:\fakepath\Untitled design (16).png"
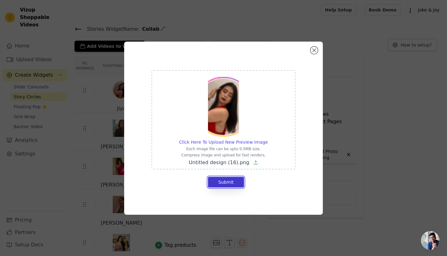
click at [226, 183] on button "Submit" at bounding box center [226, 182] width 36 height 11
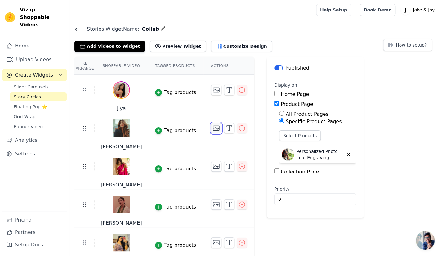
click at [213, 126] on icon "button" at bounding box center [216, 127] width 7 height 7
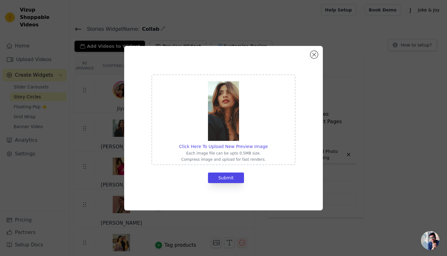
click at [229, 142] on div "Click Here To Upload New Preview Image Each image file can be upto 0.5MB size. …" at bounding box center [223, 120] width 89 height 84
click at [268, 143] on input "Click Here To Upload New Preview Image Each image file can be upto 0.5MB size. …" at bounding box center [268, 143] width 0 height 0
type input "C:\fakepath\Untitled design (17).png"
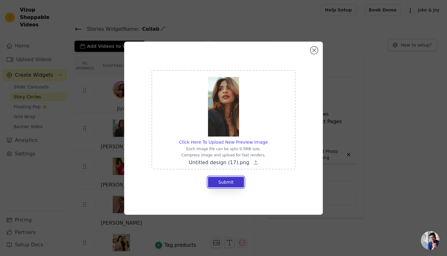
click at [223, 181] on button "Submit" at bounding box center [226, 182] width 36 height 11
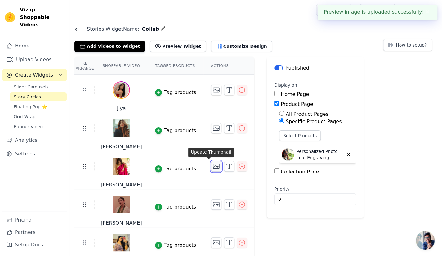
click at [213, 165] on icon "button" at bounding box center [216, 166] width 7 height 7
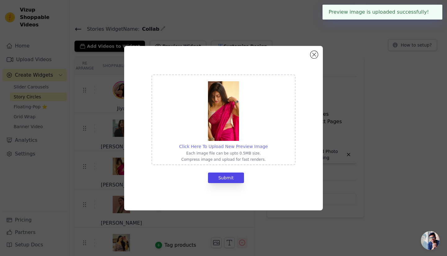
click at [231, 146] on span "Click Here To Upload New Preview Image" at bounding box center [223, 146] width 89 height 5
click at [268, 143] on input "Click Here To Upload New Preview Image Each image file can be upto 0.5MB size. …" at bounding box center [268, 143] width 0 height 0
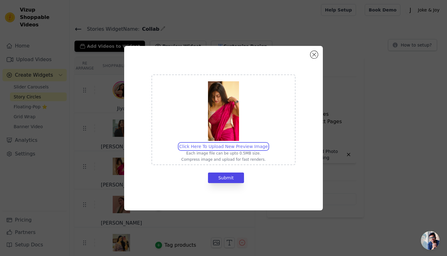
type input "C:\fakepath\Untitled design (18).png"
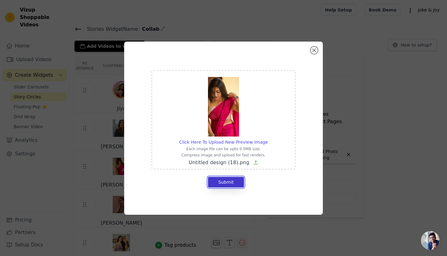
click at [232, 182] on button "Submit" at bounding box center [226, 182] width 36 height 11
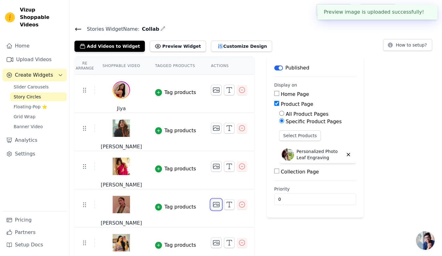
click at [213, 206] on icon "button" at bounding box center [216, 204] width 7 height 7
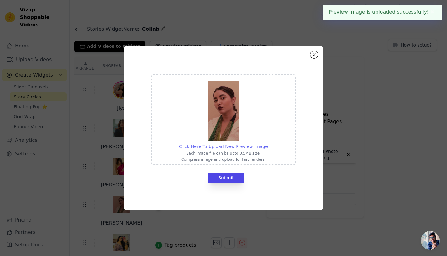
click at [242, 145] on span "Click Here To Upload New Preview Image" at bounding box center [223, 146] width 89 height 5
click at [268, 143] on input "Click Here To Upload New Preview Image Each image file can be upto 0.5MB size. …" at bounding box center [268, 143] width 0 height 0
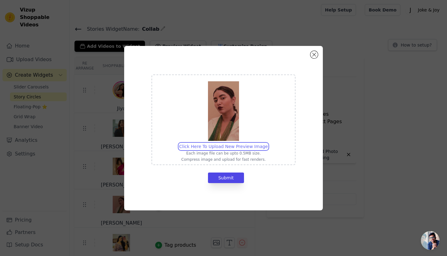
type input "C:\fakepath\Untitled design (19).png"
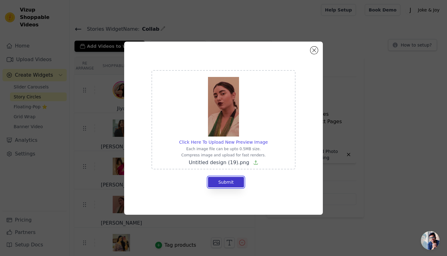
click at [240, 178] on button "Submit" at bounding box center [226, 182] width 36 height 11
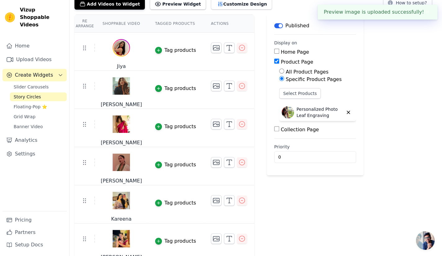
scroll to position [46, 0]
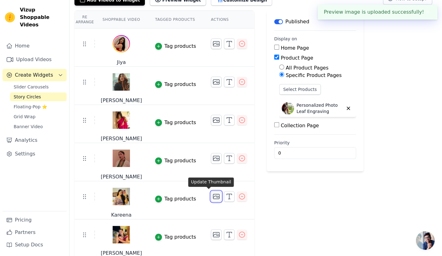
click at [213, 194] on icon "button" at bounding box center [216, 196] width 7 height 7
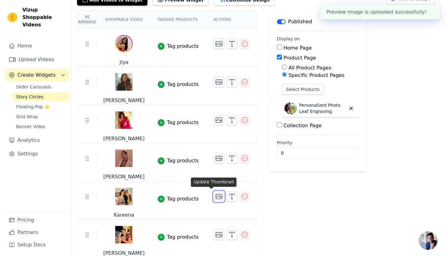
scroll to position [0, 0]
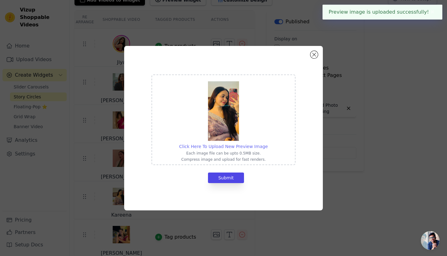
click at [232, 148] on span "Click Here To Upload New Preview Image" at bounding box center [223, 146] width 89 height 5
click at [268, 143] on input "Click Here To Upload New Preview Image Each image file can be upto 0.5MB size. …" at bounding box center [268, 143] width 0 height 0
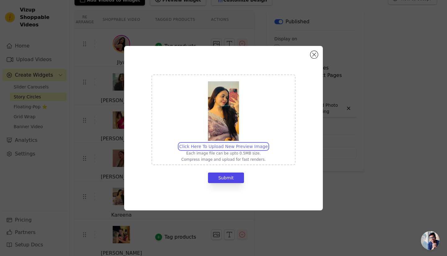
type input "C:\fakepath\Untitled design (20).png"
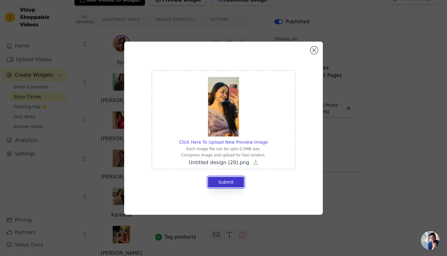
click at [221, 179] on button "Submit" at bounding box center [226, 182] width 36 height 11
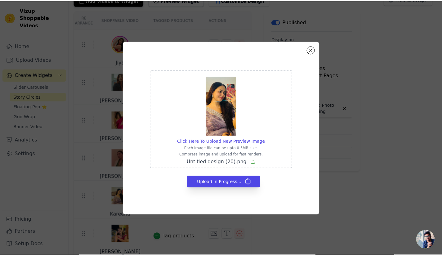
scroll to position [46, 0]
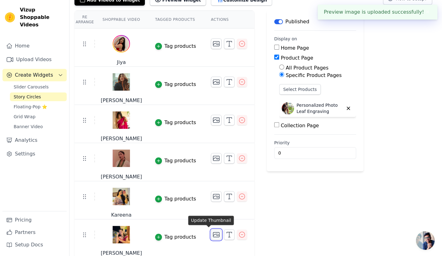
click at [213, 232] on icon "button" at bounding box center [216, 234] width 7 height 7
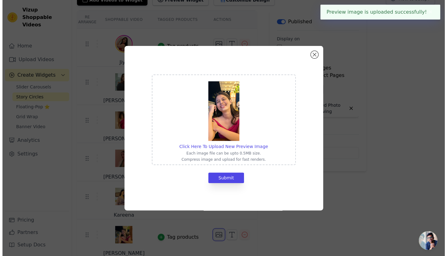
scroll to position [0, 0]
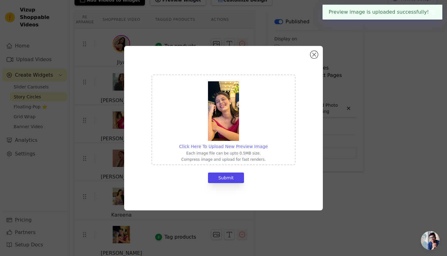
click at [233, 146] on span "Click Here To Upload New Preview Image" at bounding box center [223, 146] width 89 height 5
click at [268, 143] on input "Click Here To Upload New Preview Image Each image file can be upto 0.5MB size. …" at bounding box center [268, 143] width 0 height 0
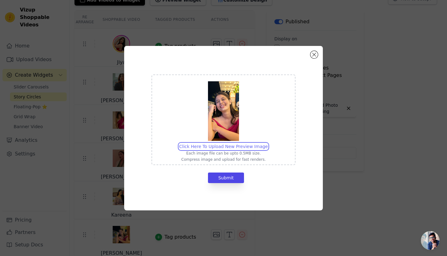
type input "C:\fakepath\Untitled design (21).png"
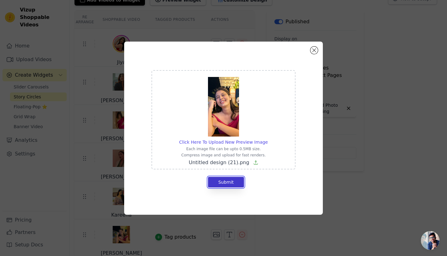
click at [228, 180] on button "Submit" at bounding box center [226, 182] width 36 height 11
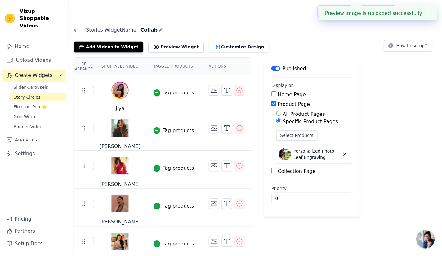
scroll to position [46, 0]
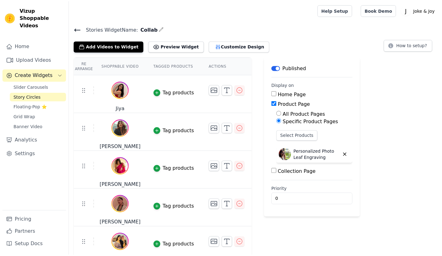
scroll to position [46, 0]
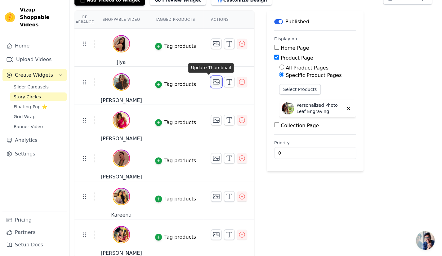
click at [213, 83] on icon "button" at bounding box center [216, 81] width 7 height 7
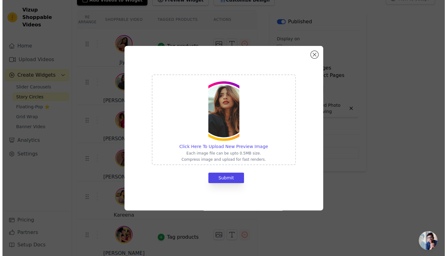
scroll to position [0, 0]
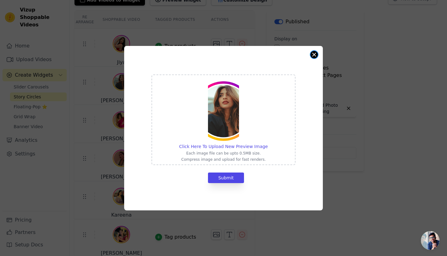
click at [312, 54] on button "Close modal" at bounding box center [313, 54] width 7 height 7
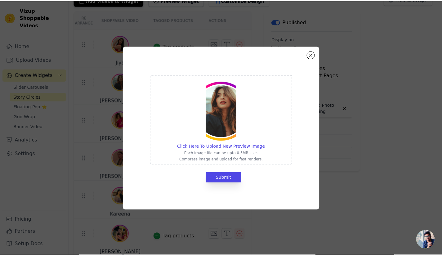
scroll to position [46, 0]
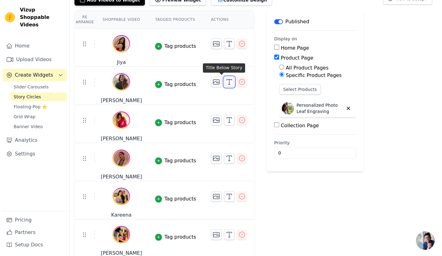
click at [226, 82] on icon "button" at bounding box center [229, 81] width 7 height 7
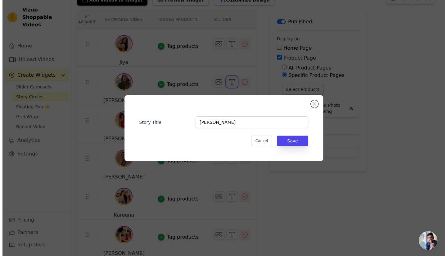
scroll to position [0, 0]
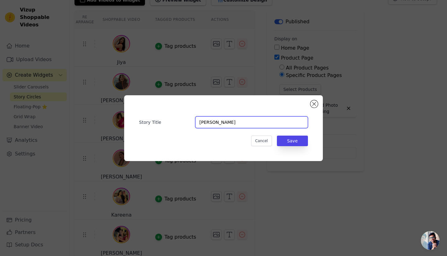
click at [240, 123] on input "[PERSON_NAME]" at bounding box center [251, 122] width 113 height 12
type input "[PERSON_NAME]"
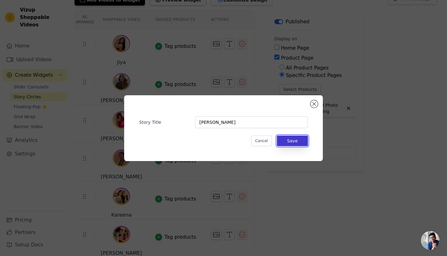
click at [294, 139] on button "Save" at bounding box center [292, 141] width 31 height 11
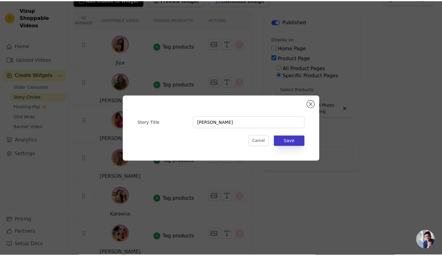
scroll to position [46, 0]
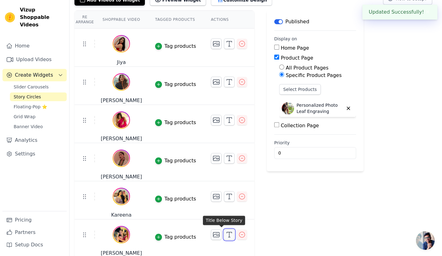
click at [226, 233] on icon "button" at bounding box center [229, 234] width 7 height 7
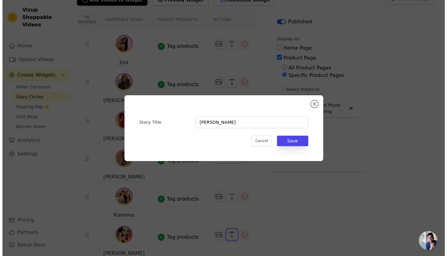
scroll to position [0, 0]
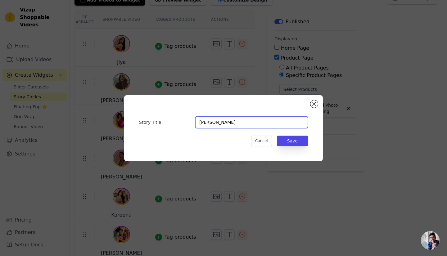
click at [241, 125] on input "Neha Chand" at bounding box center [251, 122] width 113 height 12
type input "Neha"
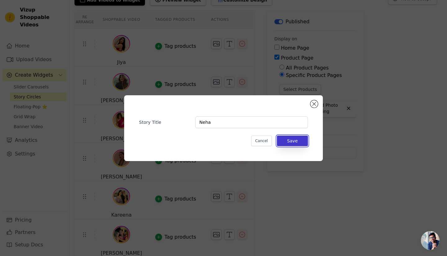
click at [296, 142] on button "Save" at bounding box center [292, 141] width 31 height 11
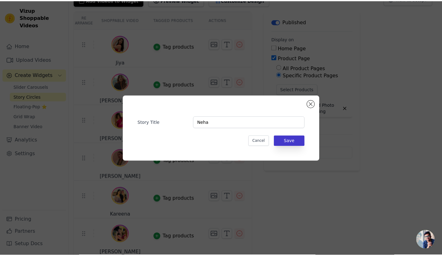
scroll to position [46, 0]
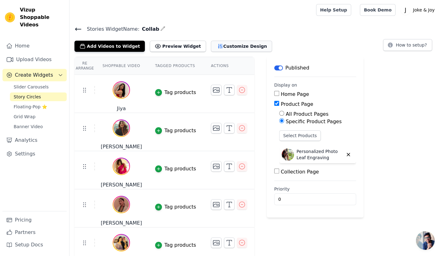
click at [219, 42] on button "Customize Design" at bounding box center [241, 46] width 61 height 11
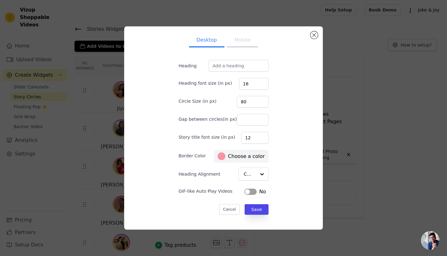
click at [236, 40] on button "Mobile" at bounding box center [242, 41] width 31 height 14
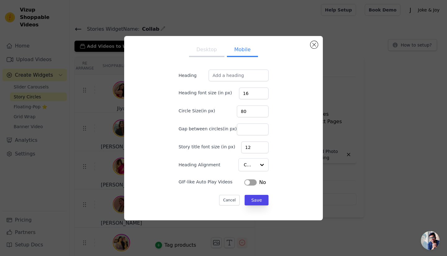
click at [201, 52] on button "Desktop" at bounding box center [206, 50] width 35 height 14
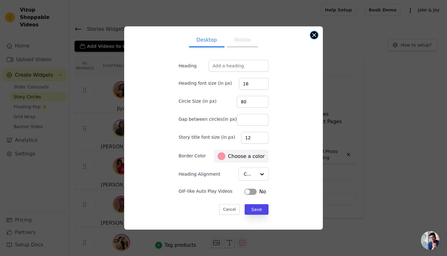
click at [313, 35] on button "Close modal" at bounding box center [313, 34] width 7 height 7
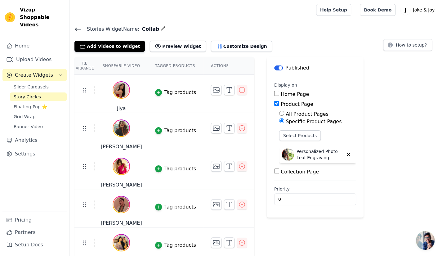
click at [79, 29] on icon at bounding box center [78, 29] width 6 height 2
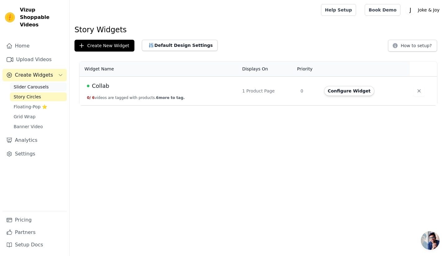
click at [34, 84] on span "Slider Carousels" at bounding box center [31, 87] width 35 height 6
click at [341, 89] on button "Configure Widget" at bounding box center [349, 91] width 50 height 10
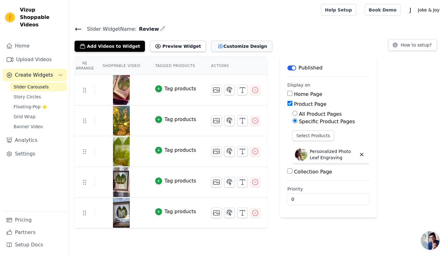
click at [225, 48] on button "Customize Design" at bounding box center [241, 46] width 61 height 11
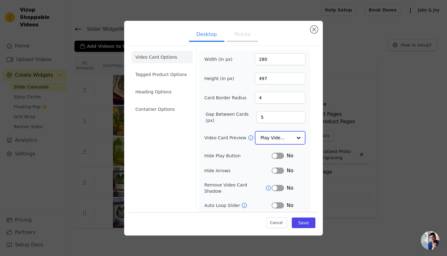
click at [265, 132] on input "Video Card Preview" at bounding box center [276, 138] width 32 height 12
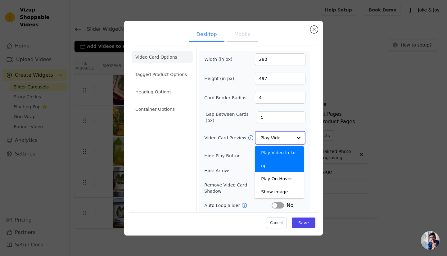
click at [265, 132] on input "Video Card Preview" at bounding box center [276, 138] width 32 height 12
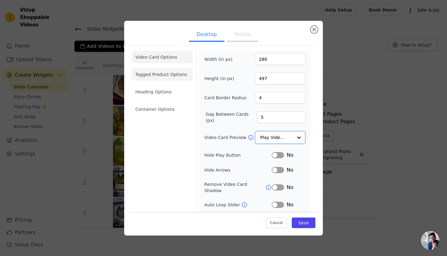
click at [168, 71] on li "Tagged Product Options" at bounding box center [162, 74] width 61 height 12
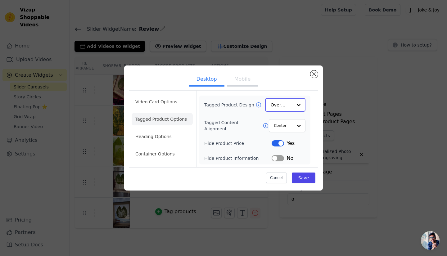
click at [281, 106] on input "Tagged Product Design" at bounding box center [282, 105] width 22 height 12
click at [282, 105] on input "Tagged Product Design" at bounding box center [282, 105] width 22 height 12
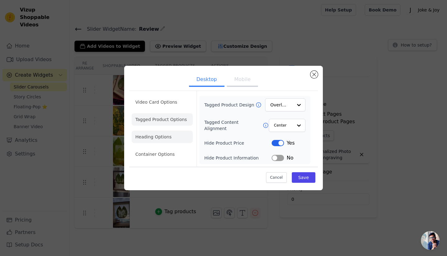
click at [142, 138] on li "Heading Options" at bounding box center [162, 137] width 61 height 12
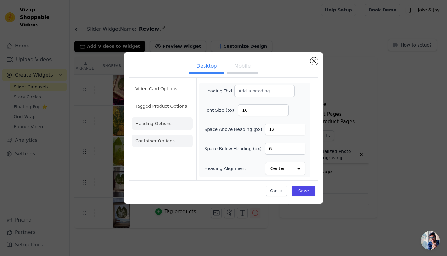
click at [156, 141] on li "Container Options" at bounding box center [162, 141] width 61 height 12
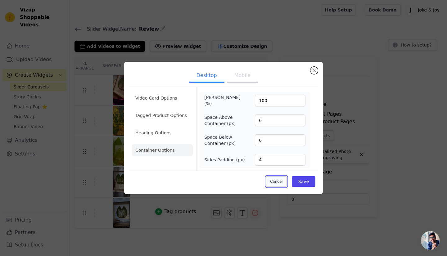
click at [274, 183] on button "Cancel" at bounding box center [276, 181] width 21 height 11
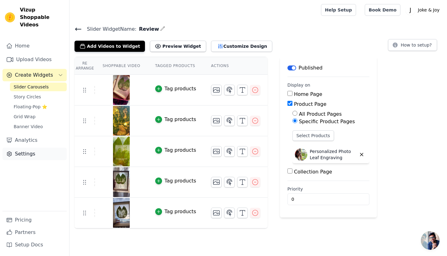
click at [28, 149] on link "Settings" at bounding box center [34, 154] width 64 height 12
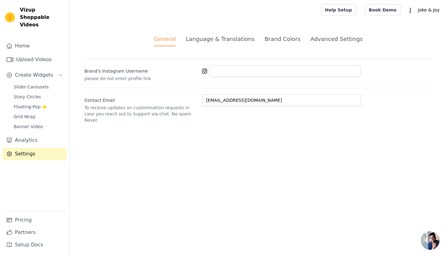
click at [238, 41] on div "Language & Translations" at bounding box center [220, 39] width 69 height 8
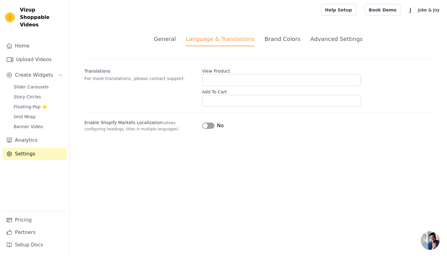
click at [282, 40] on div "Brand Colors" at bounding box center [282, 39] width 36 height 8
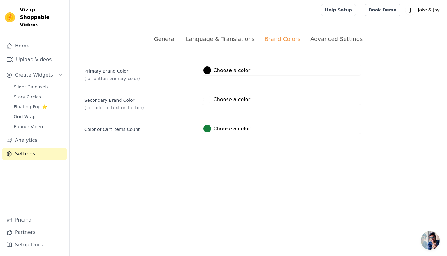
click at [330, 38] on div "Advanced Settings" at bounding box center [336, 39] width 52 height 8
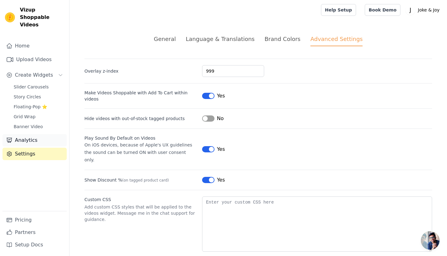
click at [43, 134] on link "Analytics" at bounding box center [34, 140] width 64 height 12
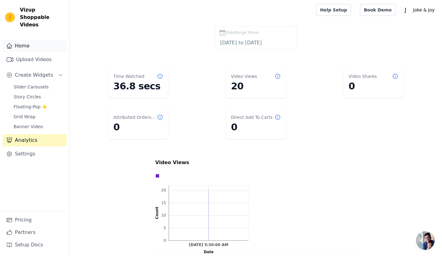
click at [28, 42] on link "Home" at bounding box center [34, 46] width 64 height 12
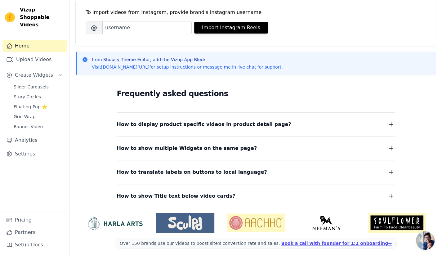
scroll to position [91, 0]
